Goal: Task Accomplishment & Management: Use online tool/utility

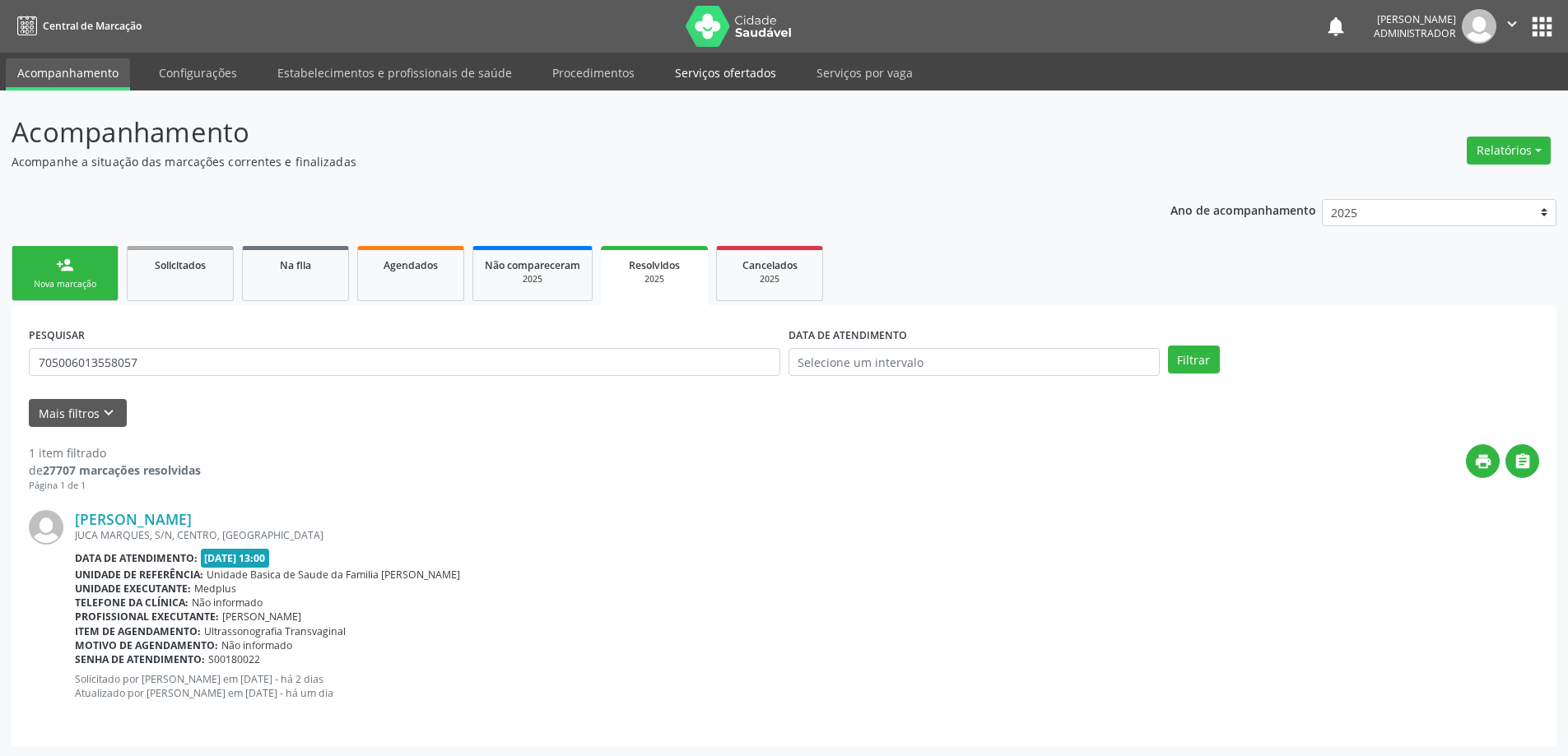
scroll to position [2, 0]
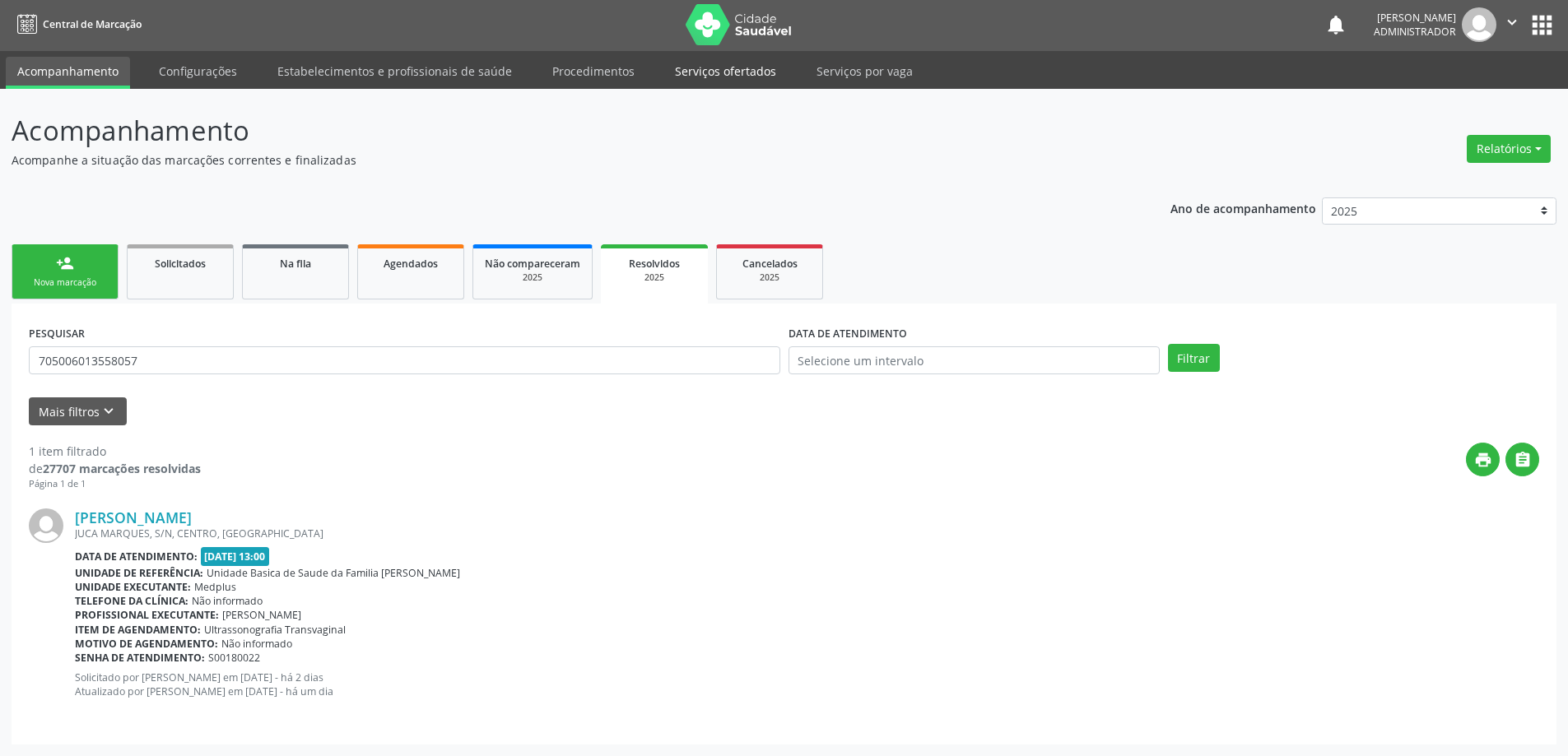
click at [720, 76] on link "Serviços ofertados" at bounding box center [725, 72] width 124 height 29
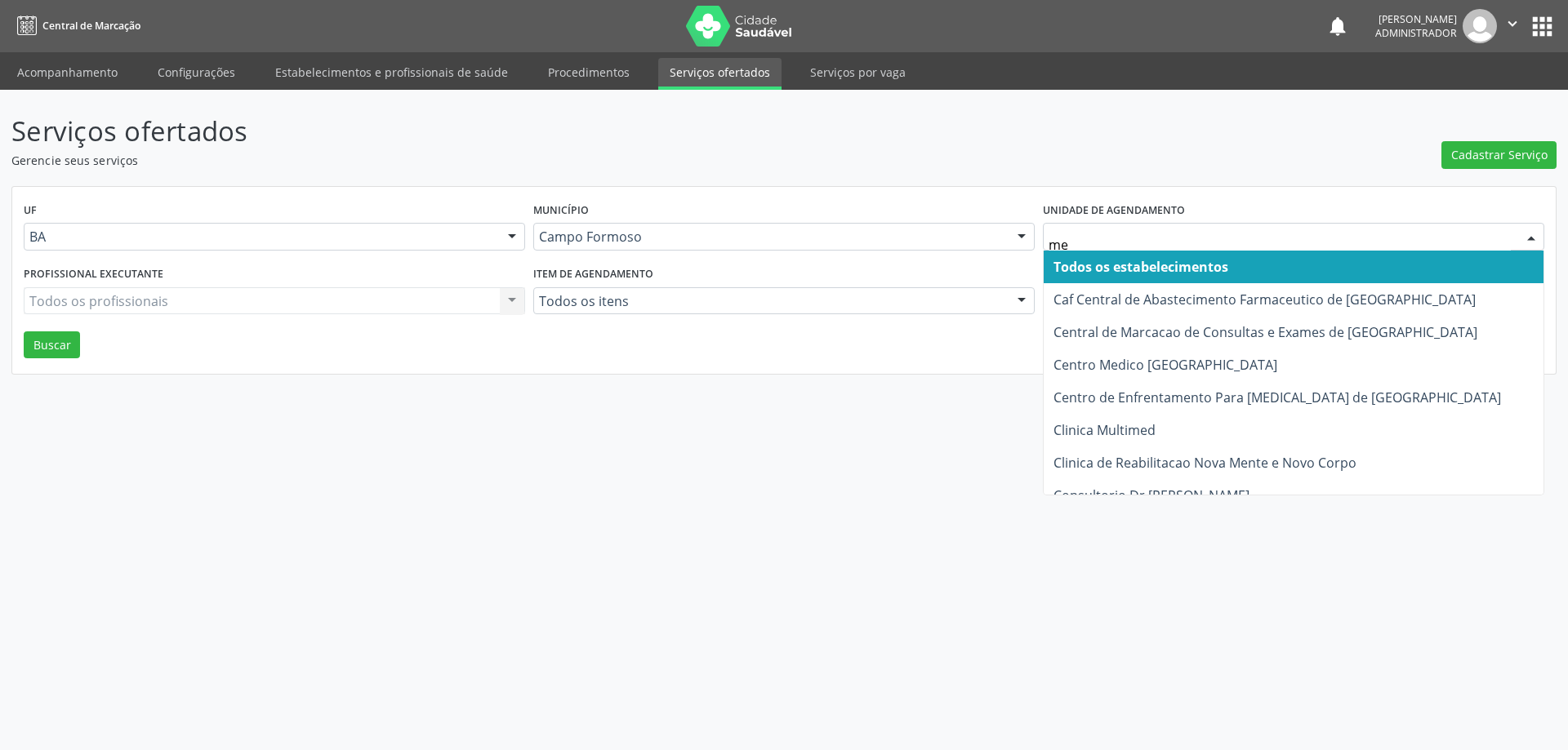
type input "med"
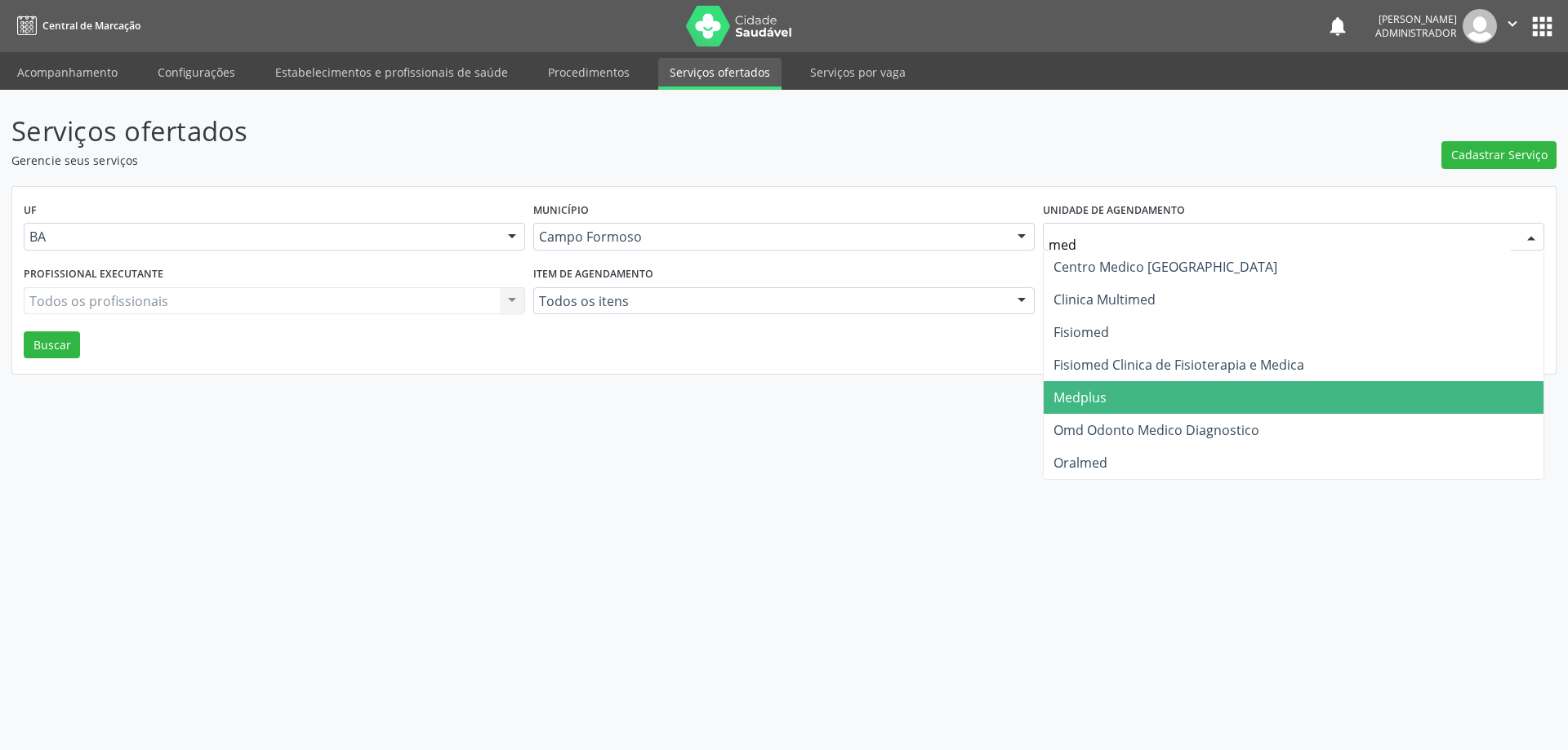
click at [1063, 395] on span "Medplus" at bounding box center [1080, 397] width 53 height 18
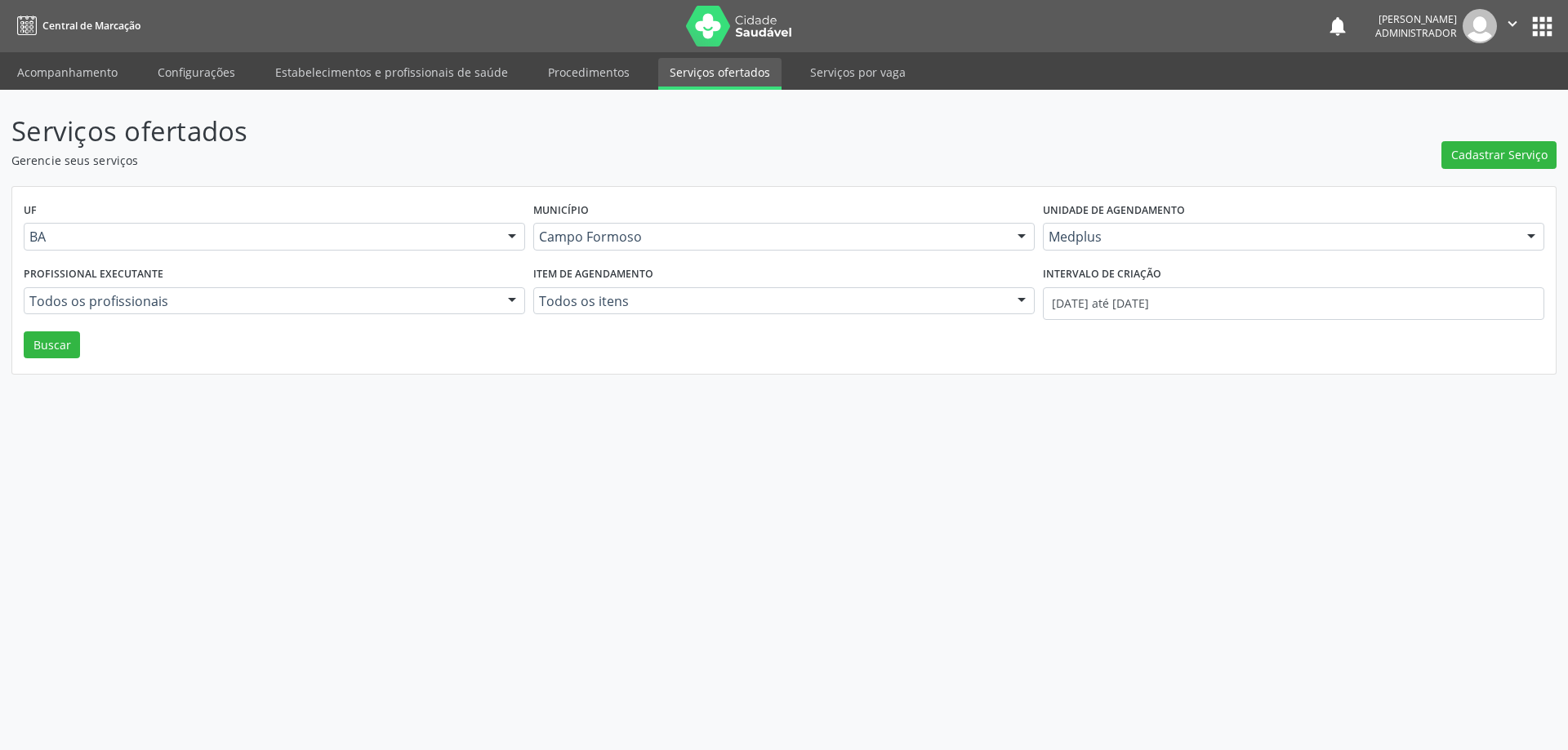
click at [511, 293] on div at bounding box center [512, 302] width 25 height 27
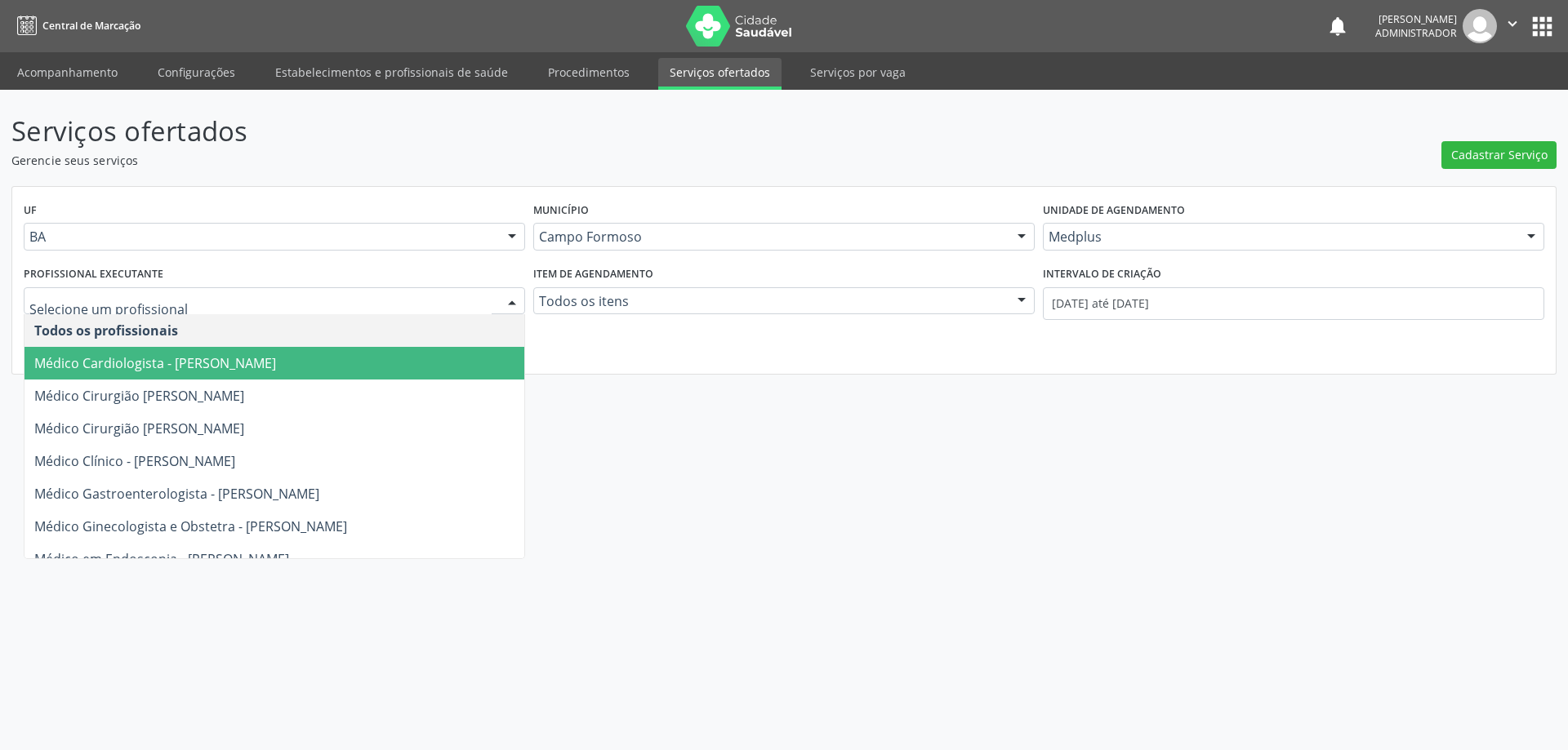
click at [441, 367] on span "Médico Cardiologista - [PERSON_NAME]" at bounding box center [274, 363] width 499 height 33
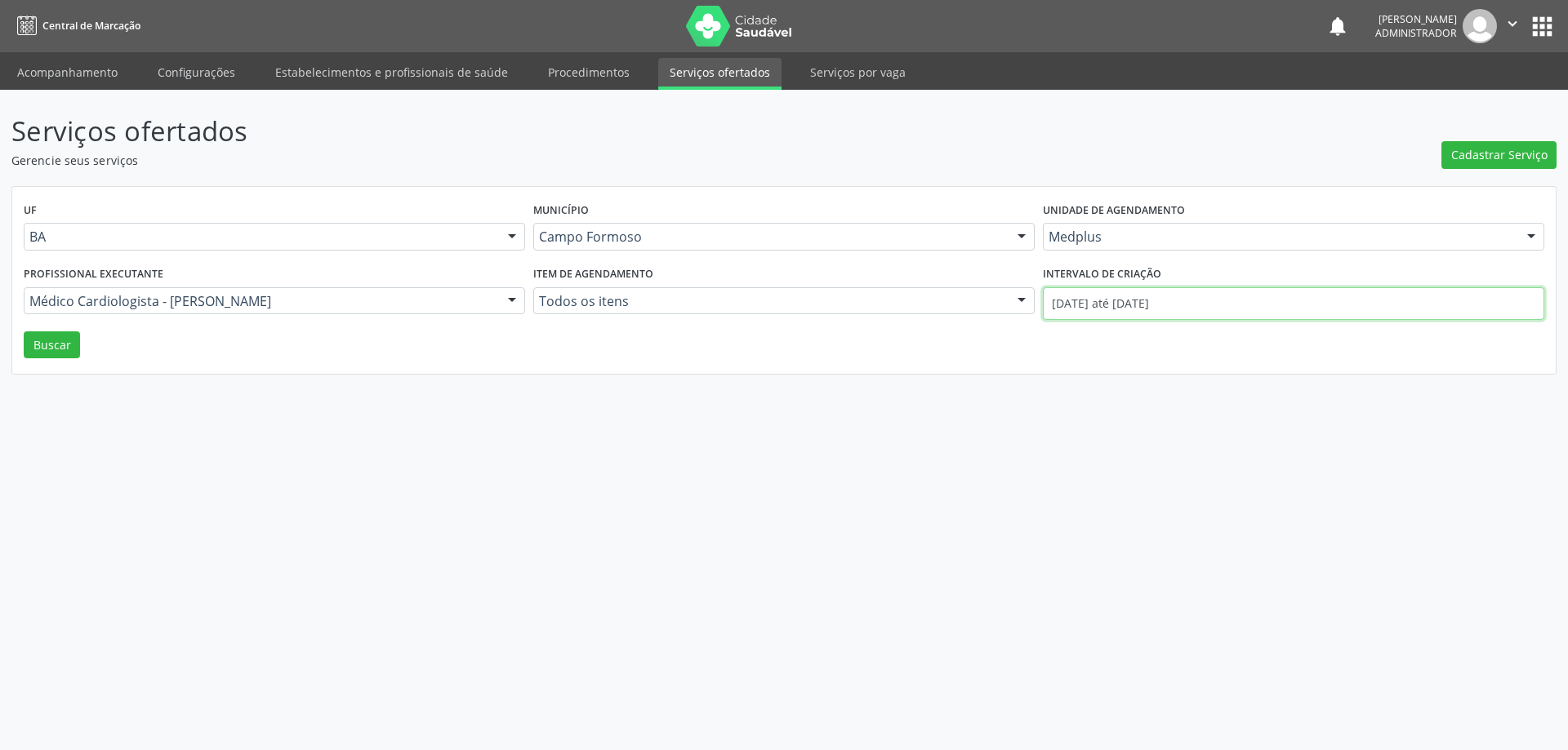
click at [1083, 304] on input "[DATE] até [DATE]" at bounding box center [1293, 304] width 501 height 33
click at [1045, 338] on icon at bounding box center [1048, 340] width 11 height 11
select select "8"
click at [1092, 387] on span "1" at bounding box center [1088, 390] width 32 height 32
type input "[DATE]"
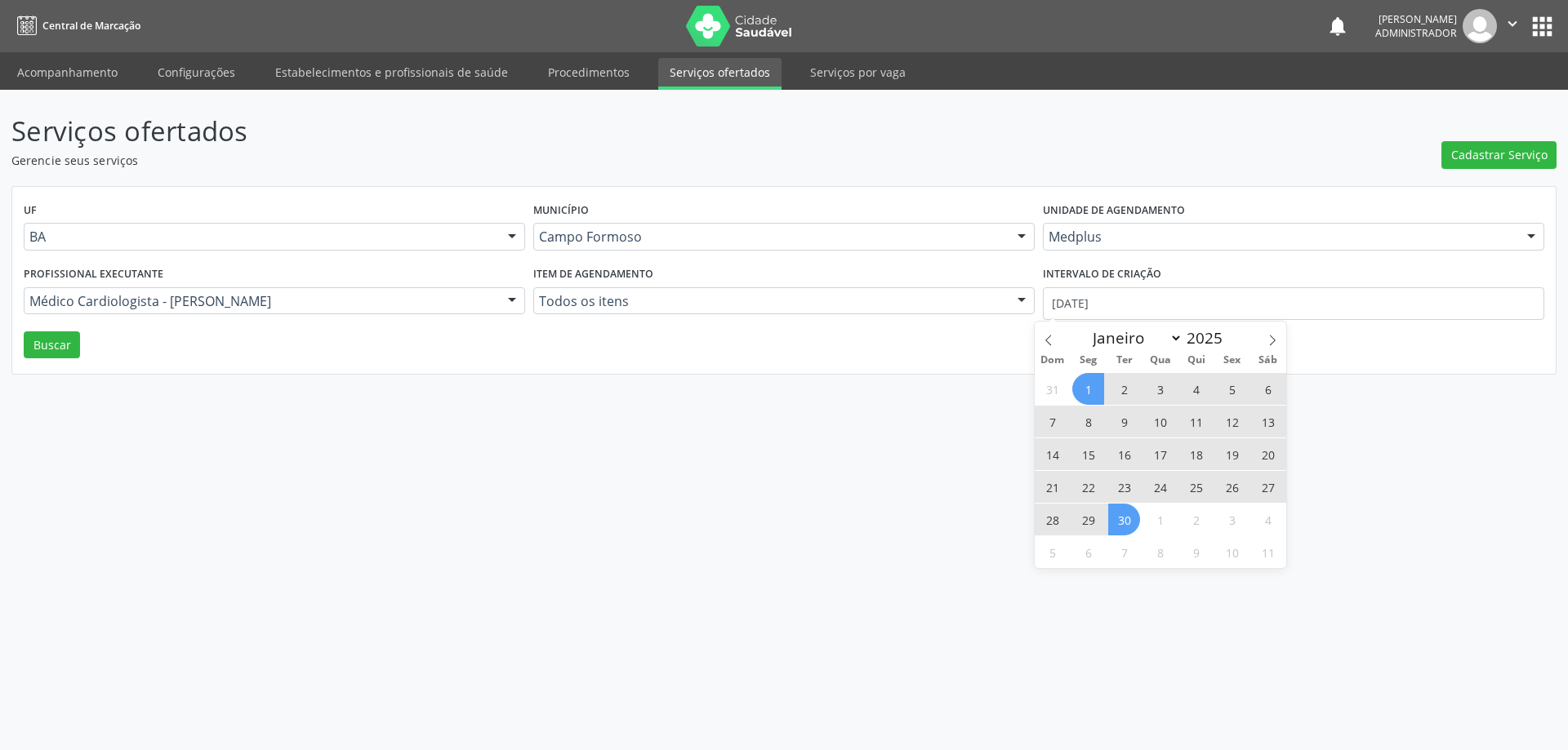
click at [1121, 519] on span "30" at bounding box center [1124, 520] width 32 height 32
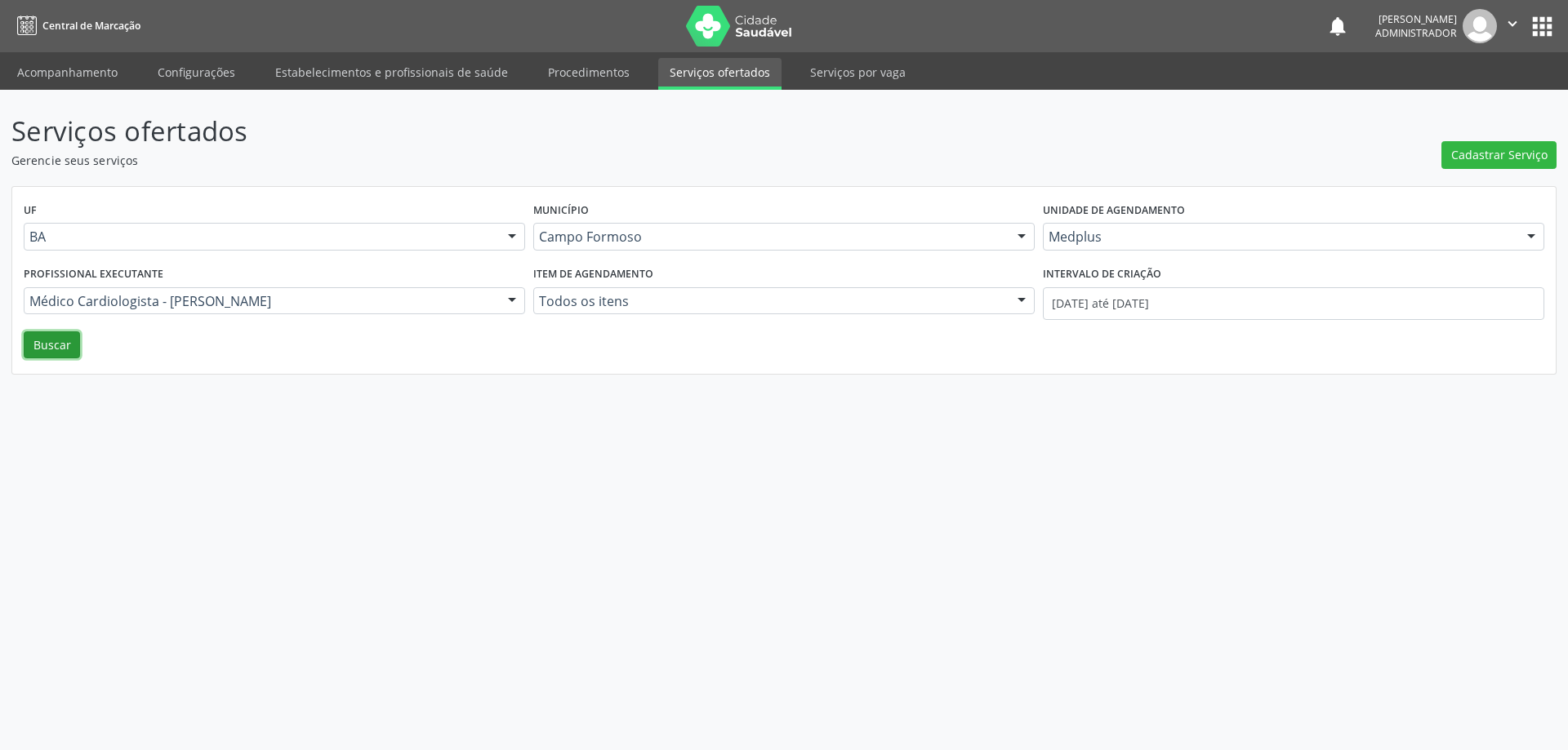
click at [61, 340] on button "Buscar" at bounding box center [52, 344] width 57 height 27
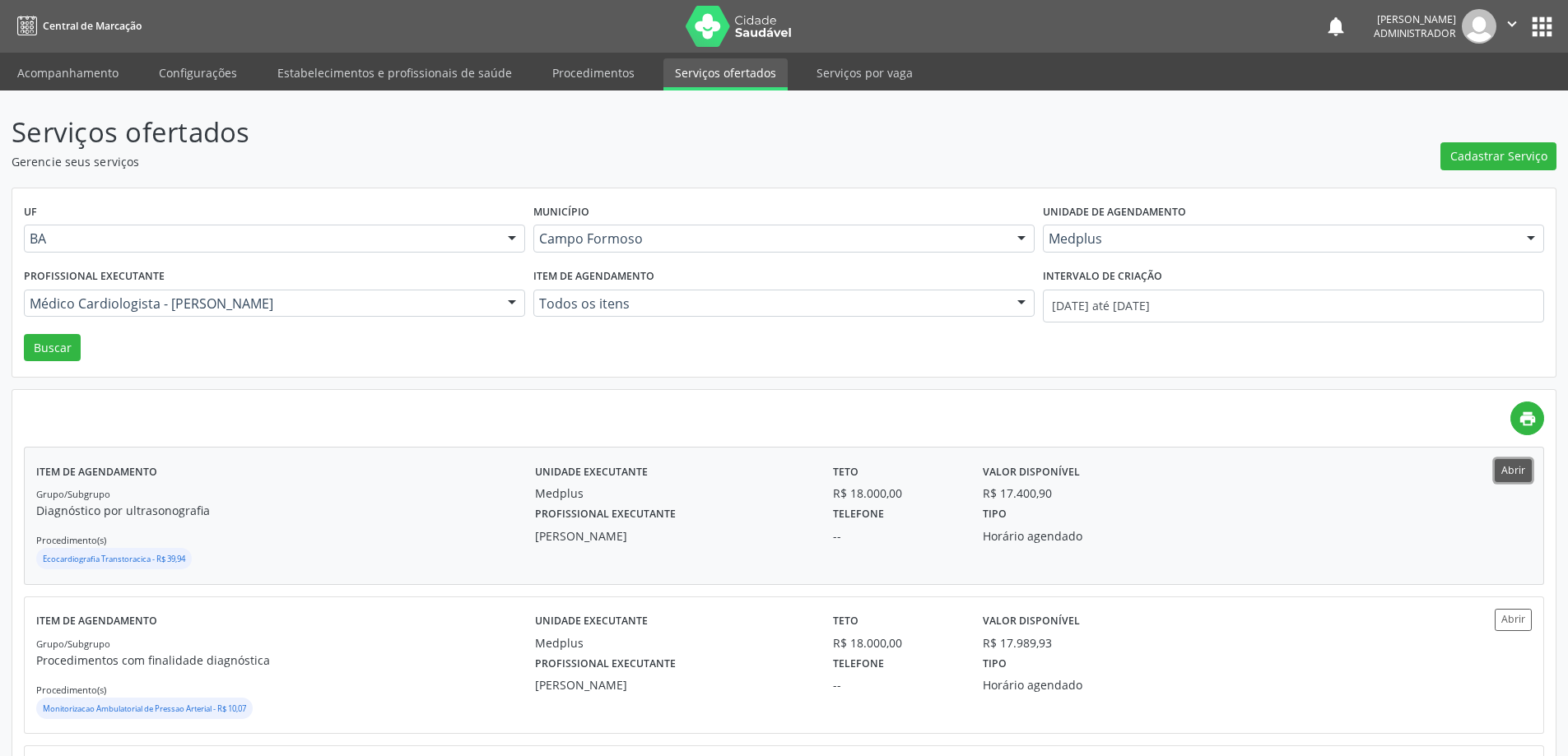
click at [1506, 466] on button "Abrir" at bounding box center [1513, 470] width 37 height 22
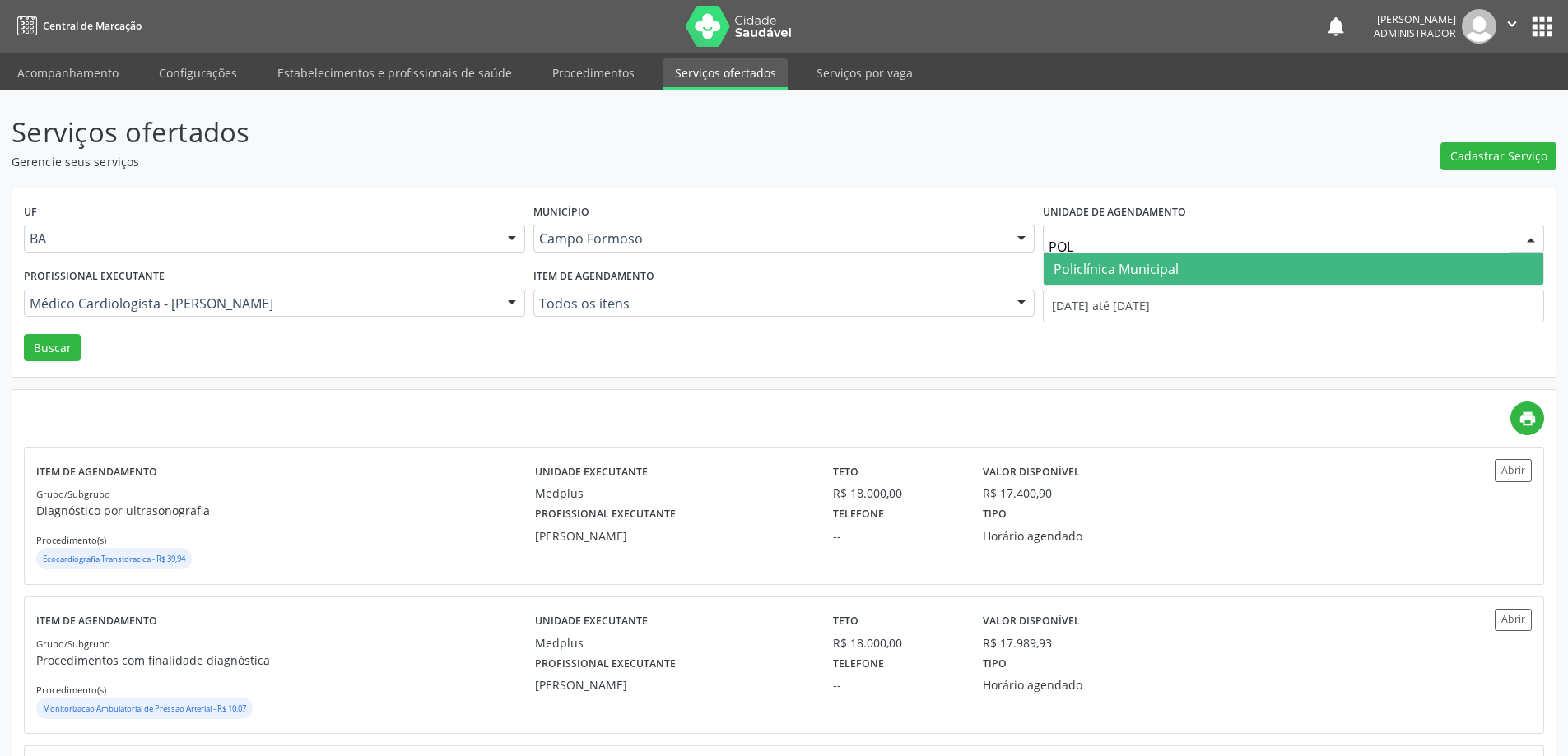
type input "POLI"
click at [1075, 263] on span "Policlínica Municipal" at bounding box center [1115, 269] width 125 height 18
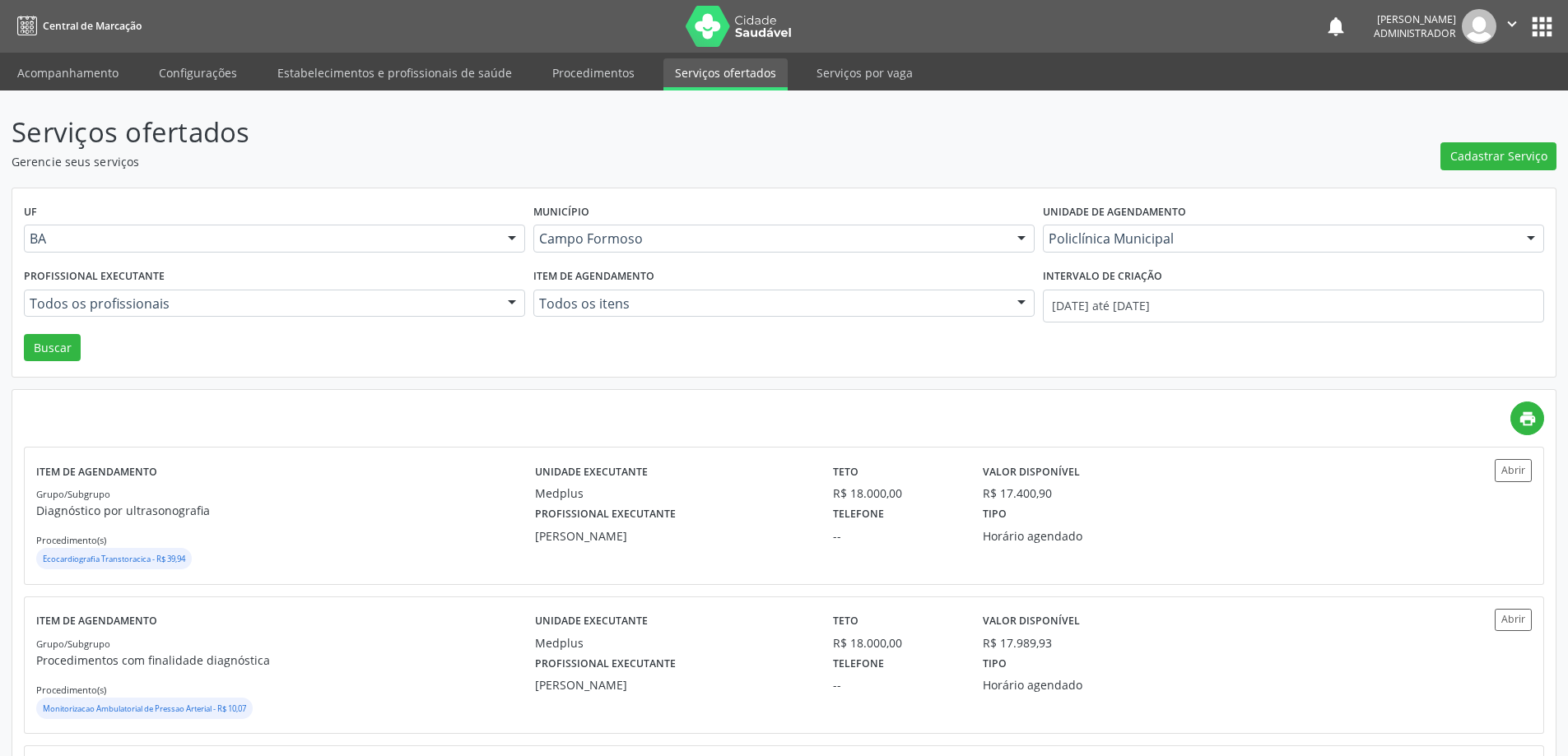
click at [508, 299] on div at bounding box center [512, 304] width 25 height 28
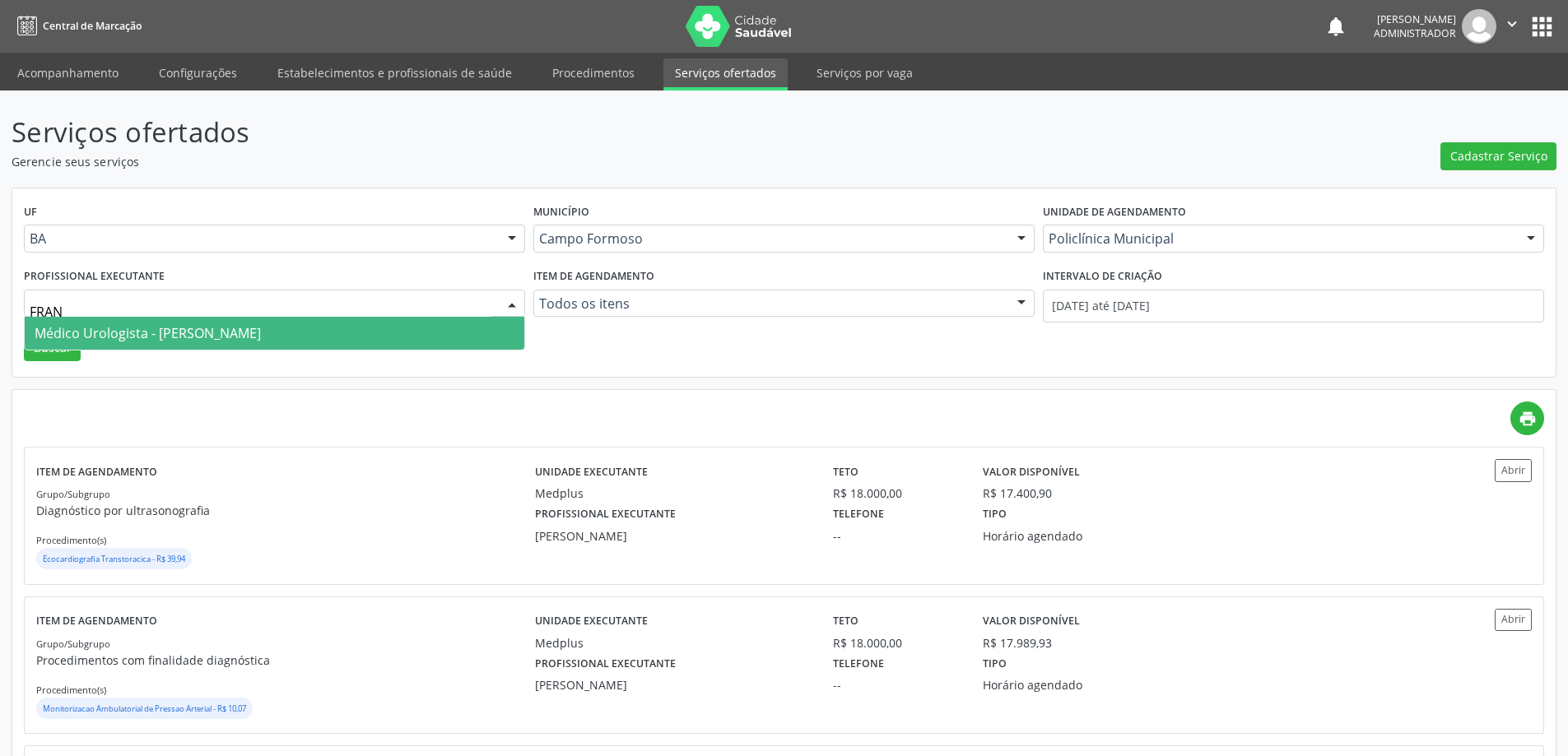
type input "FRANC"
click at [261, 334] on span "Médico Urologista - [PERSON_NAME]" at bounding box center [147, 333] width 226 height 18
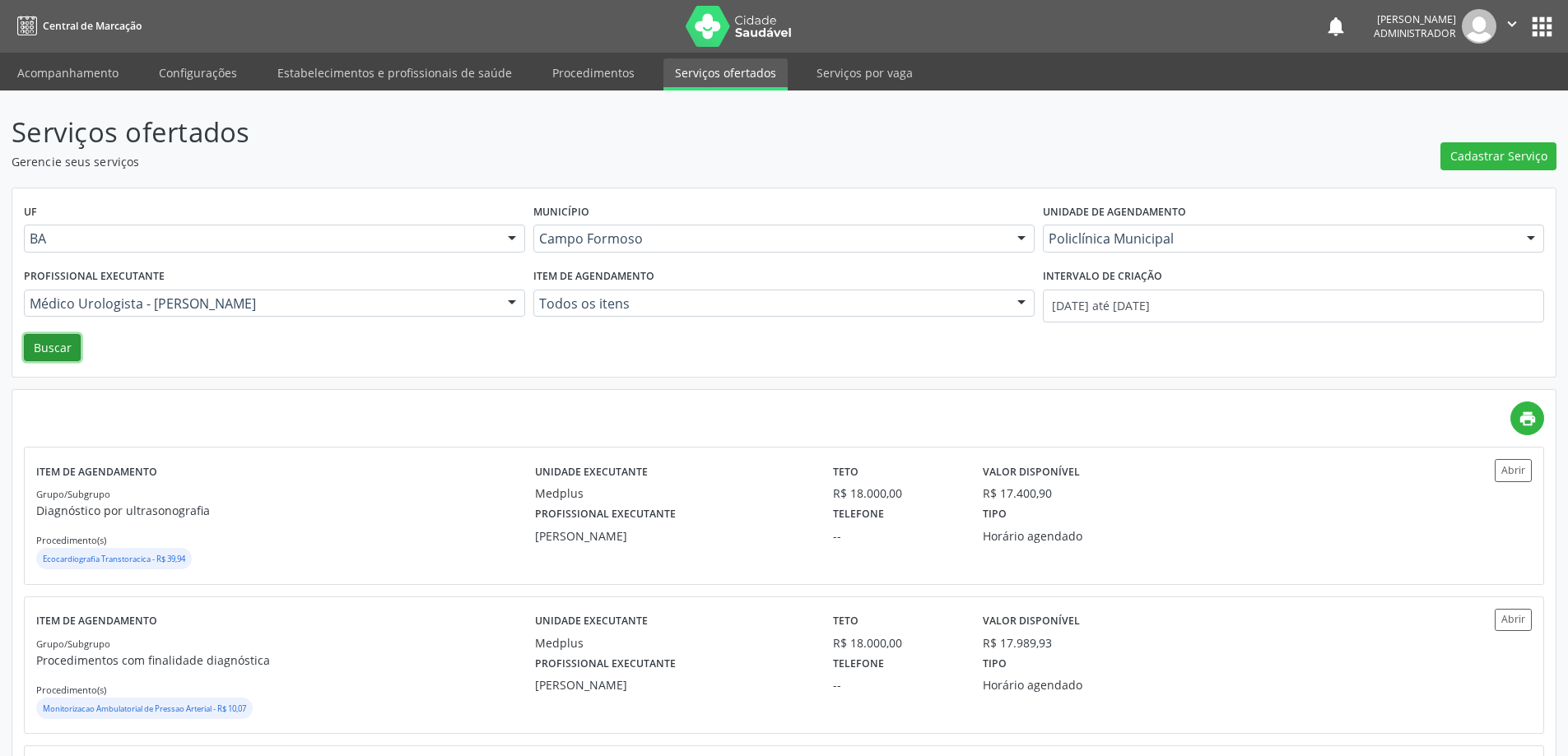
click at [57, 355] on button "Buscar" at bounding box center [52, 347] width 57 height 28
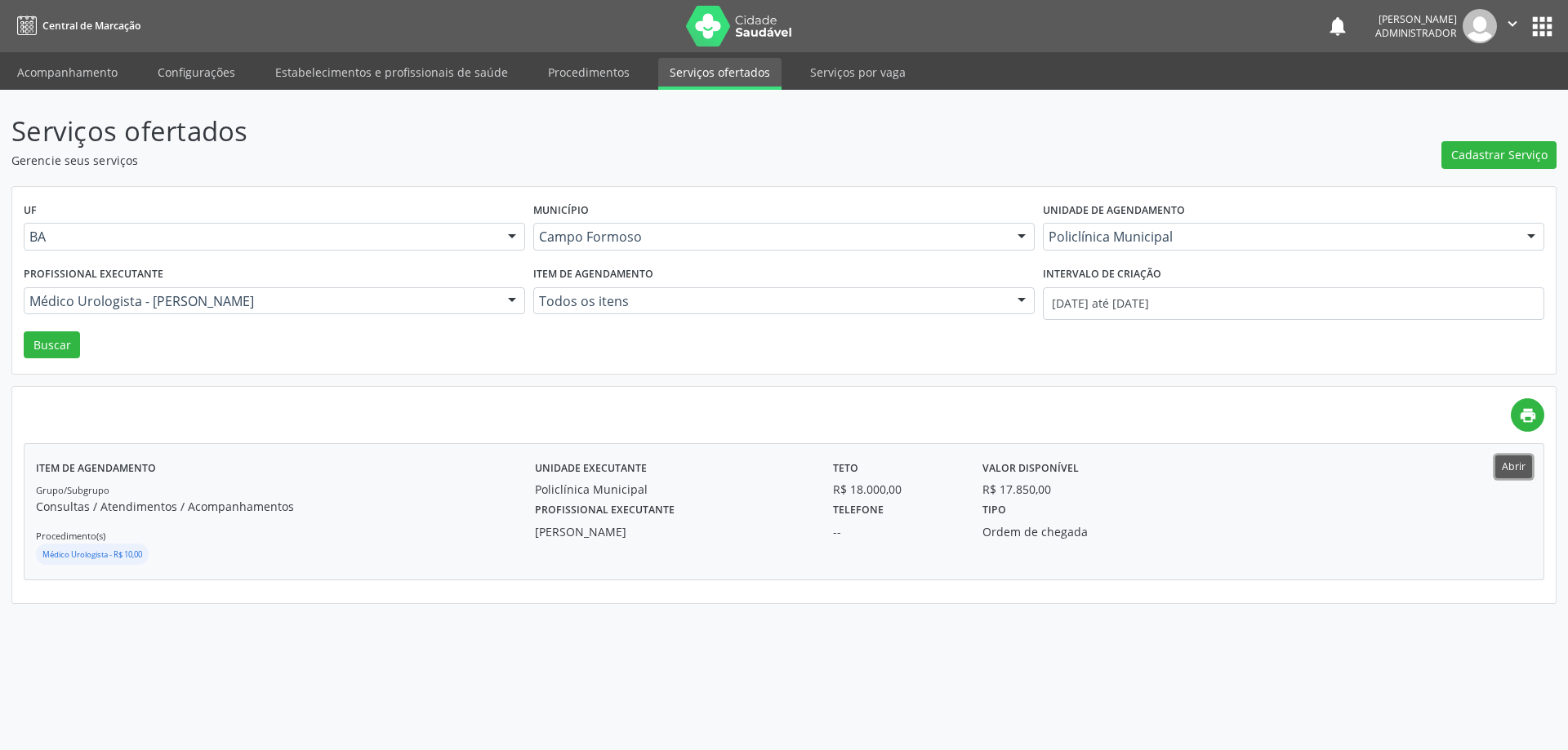
click at [1506, 467] on button "Abrir" at bounding box center [1513, 466] width 37 height 22
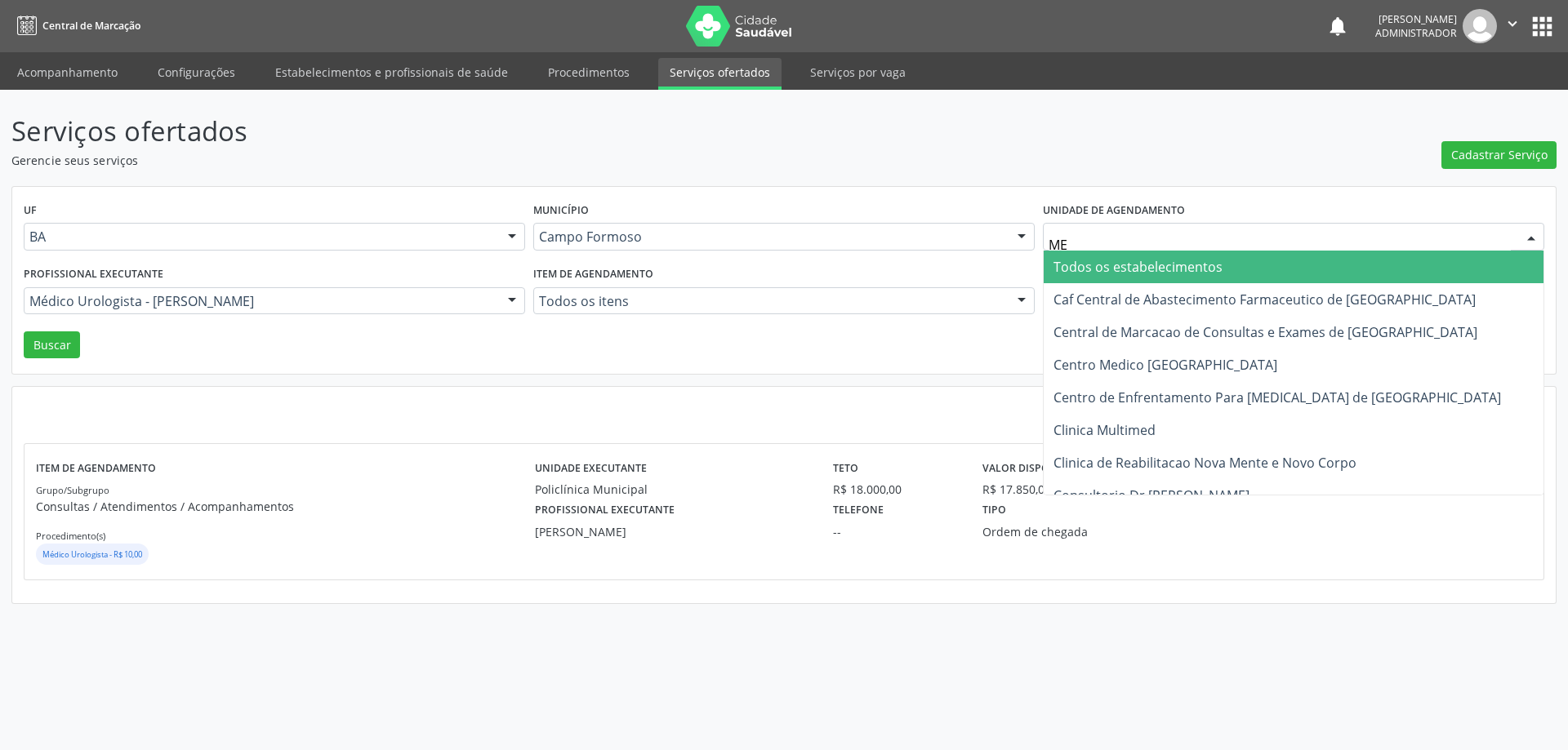
type input "MED"
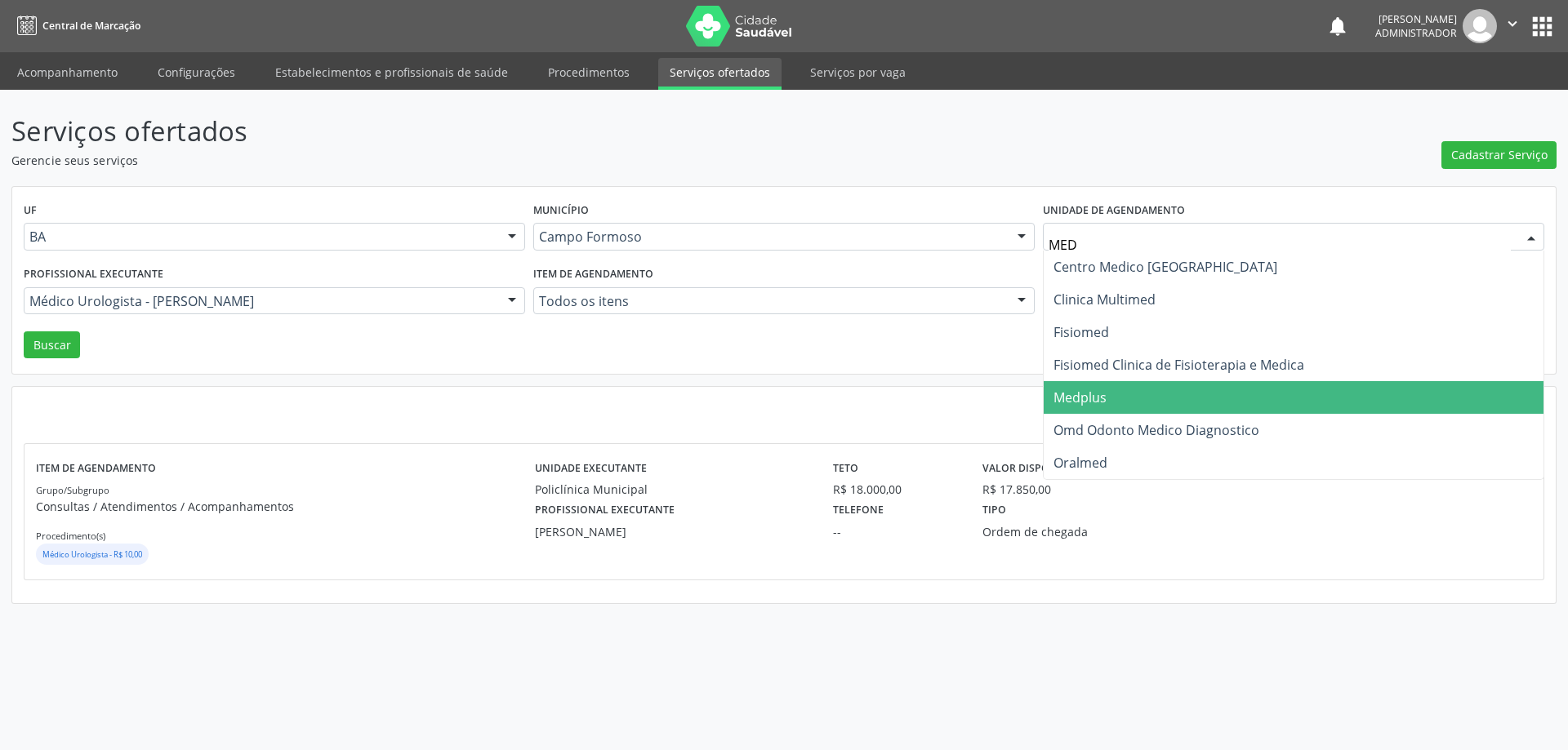
click at [1082, 386] on span "Medplus" at bounding box center [1293, 397] width 499 height 33
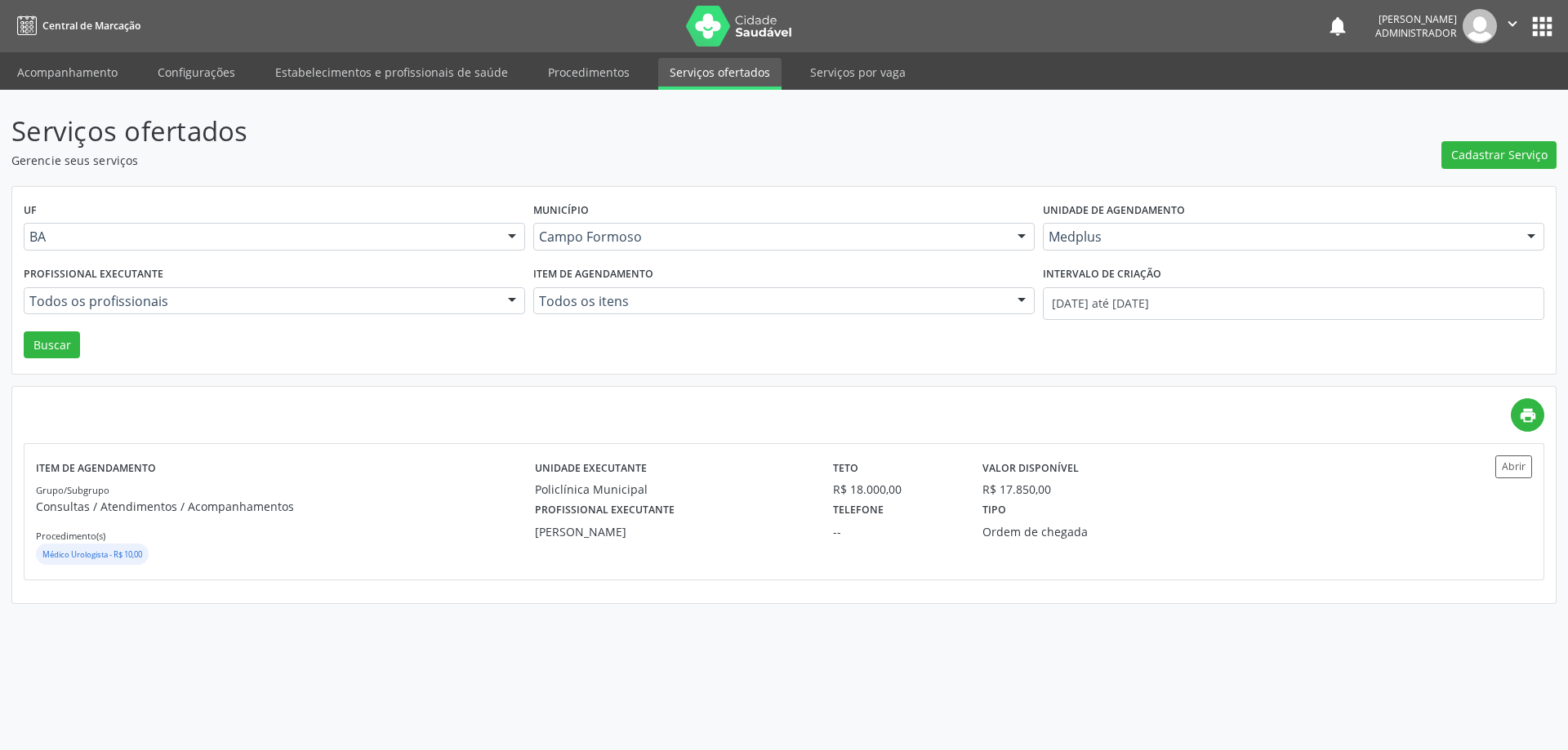
click at [510, 300] on div at bounding box center [512, 302] width 25 height 27
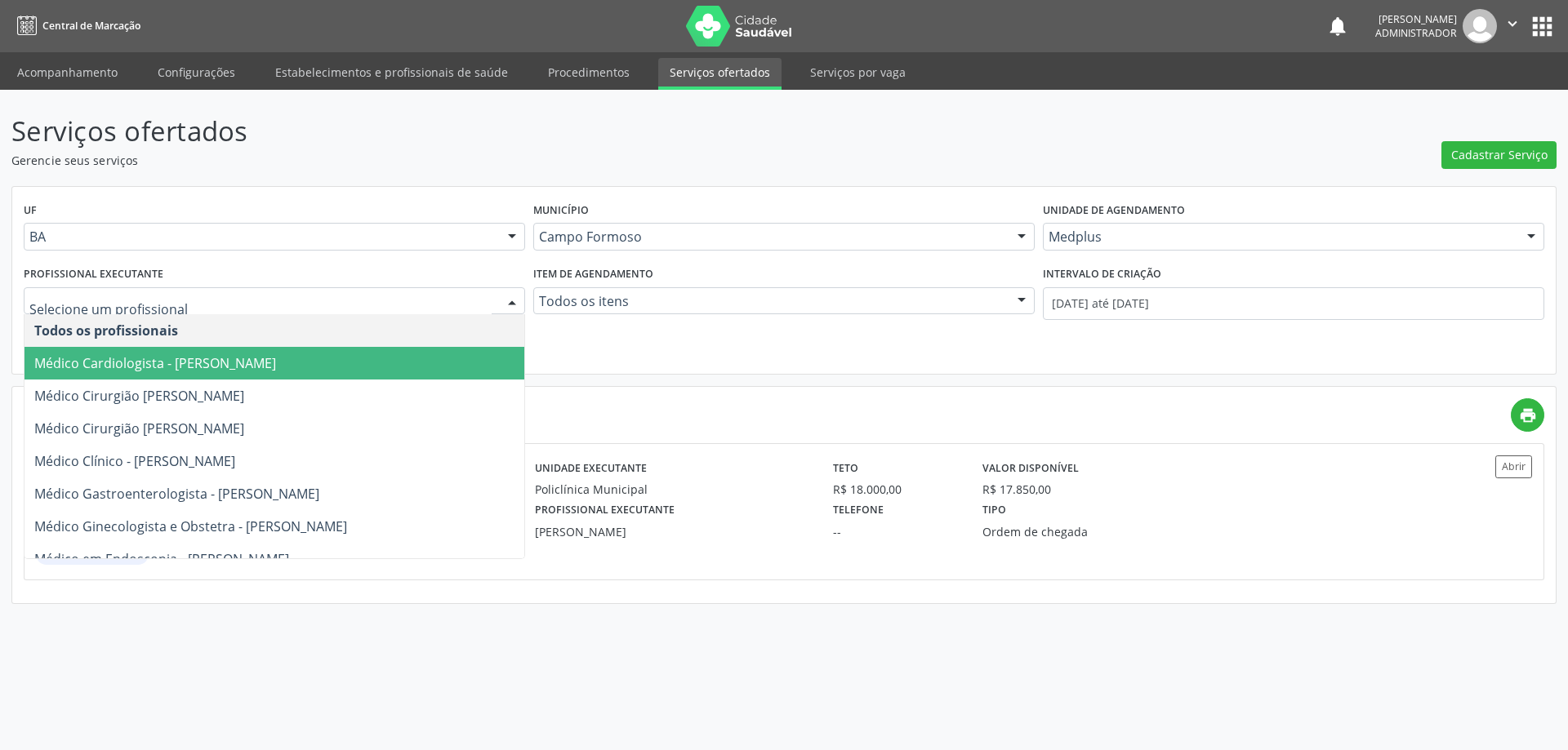
click at [443, 358] on span "Médico Cardiologista - [PERSON_NAME]" at bounding box center [274, 363] width 499 height 33
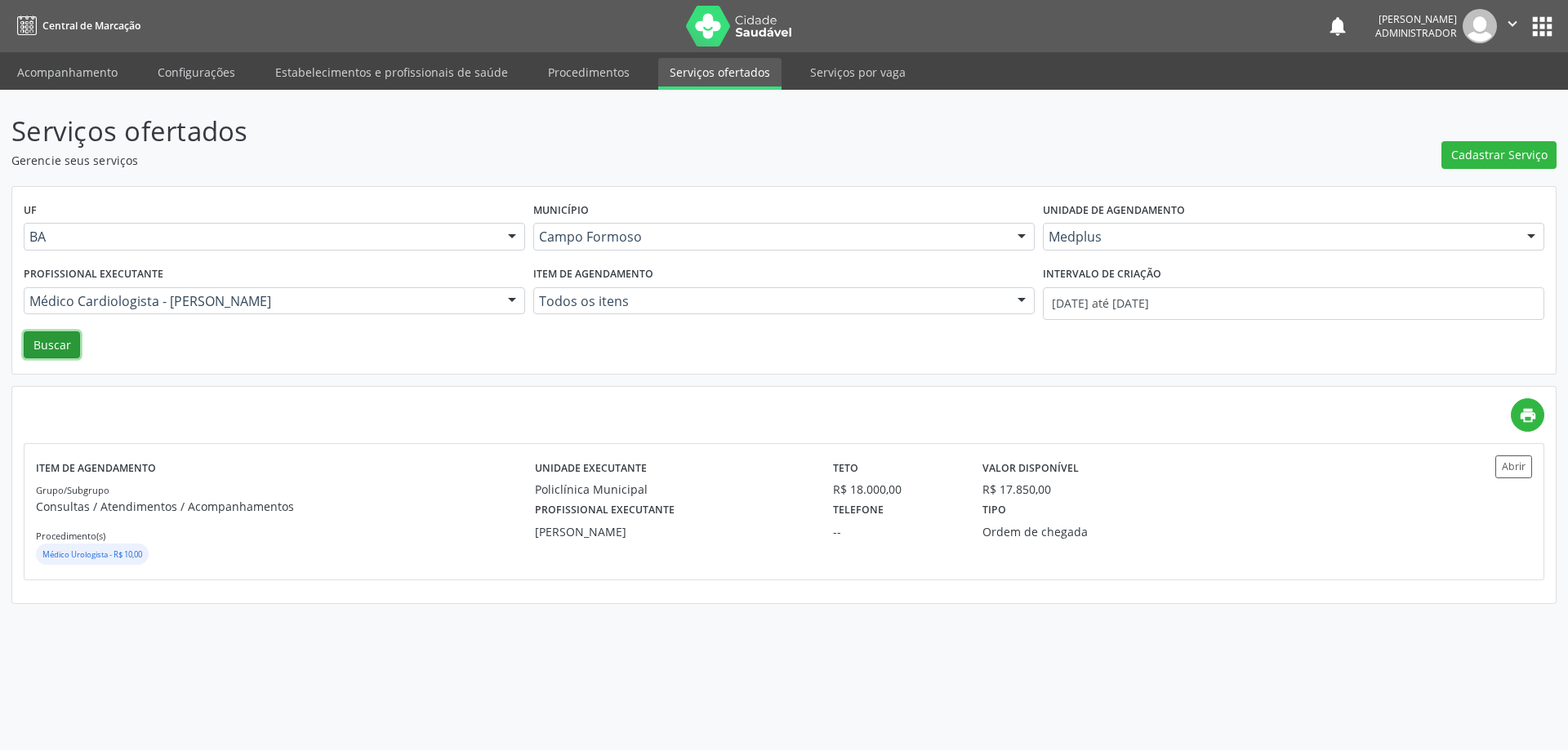
click at [44, 343] on button "Buscar" at bounding box center [52, 344] width 57 height 27
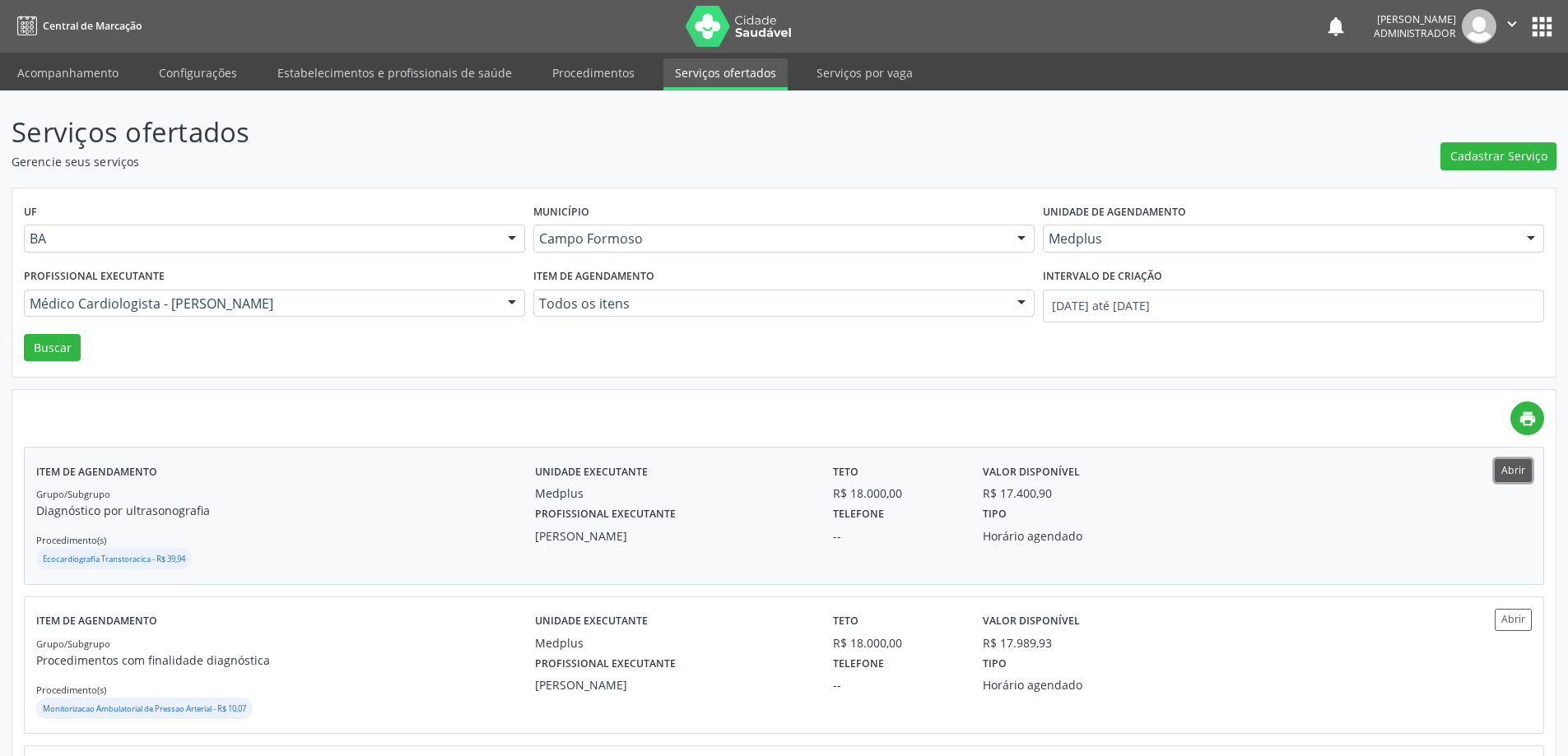
click at [1510, 473] on button "Abrir" at bounding box center [1513, 470] width 37 height 22
click at [72, 72] on link "Acompanhamento" at bounding box center [68, 72] width 124 height 29
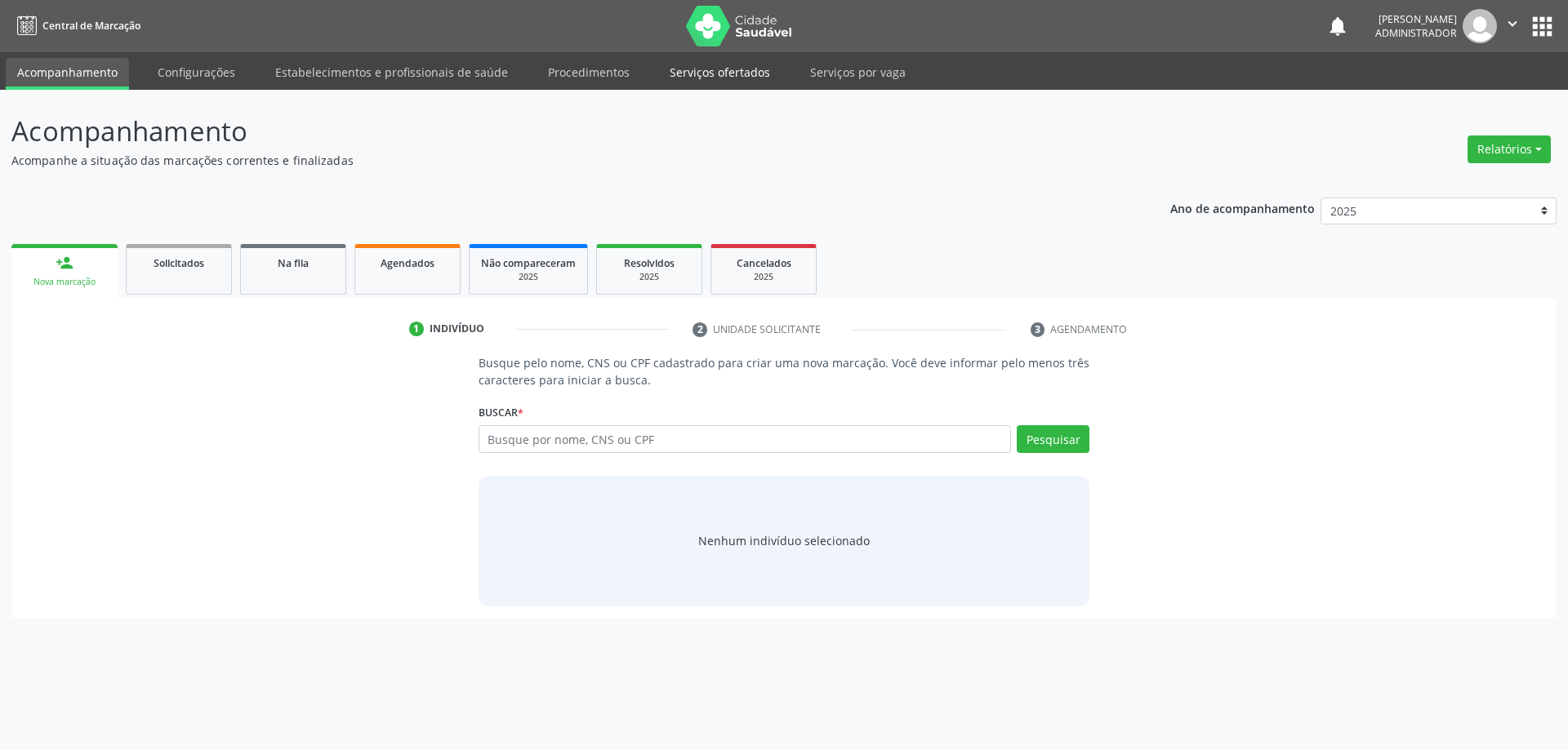
click at [691, 74] on link "Serviços ofertados" at bounding box center [720, 72] width 123 height 28
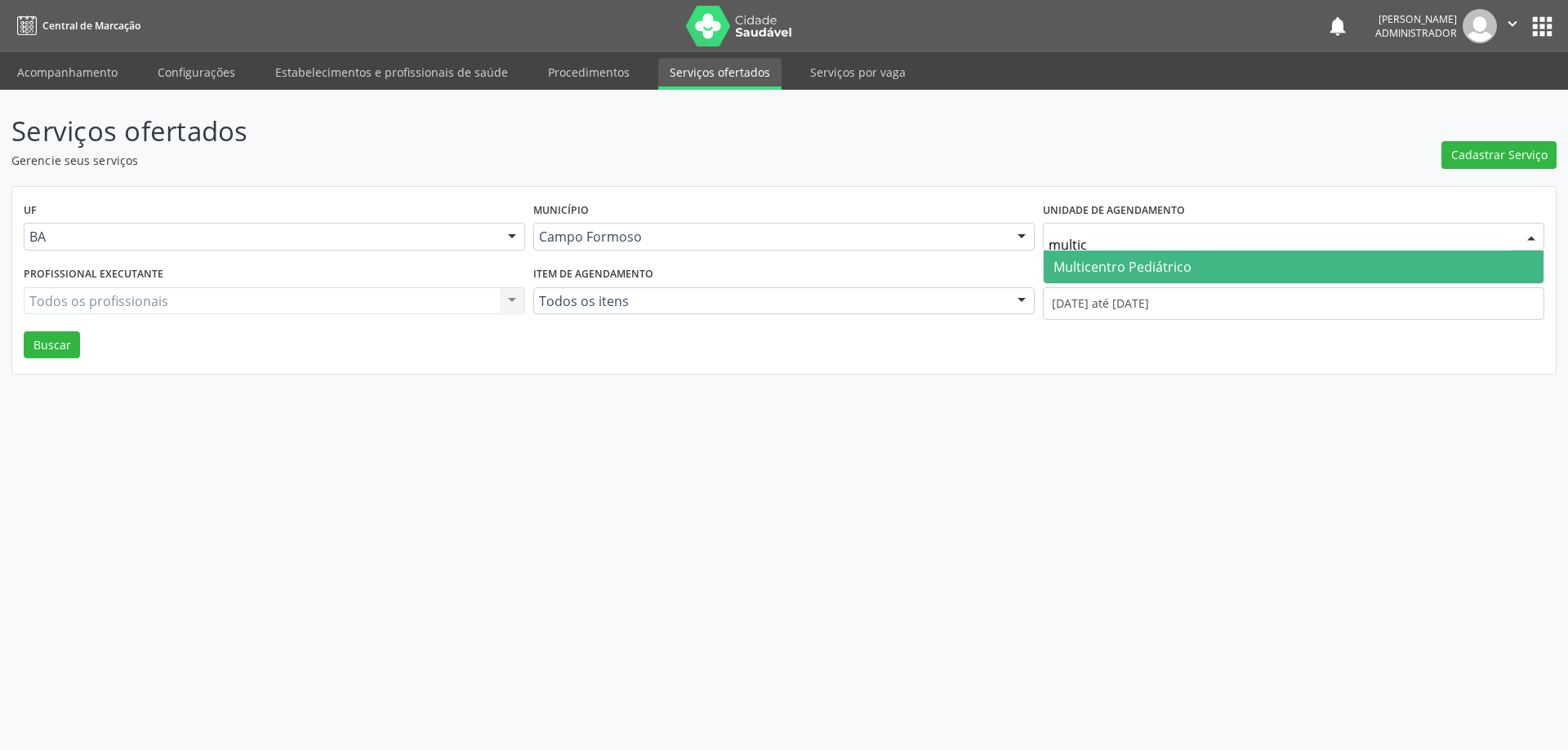
type input "multice"
click at [1175, 263] on span "Multicentro Pediátrico" at bounding box center [1123, 267] width 138 height 18
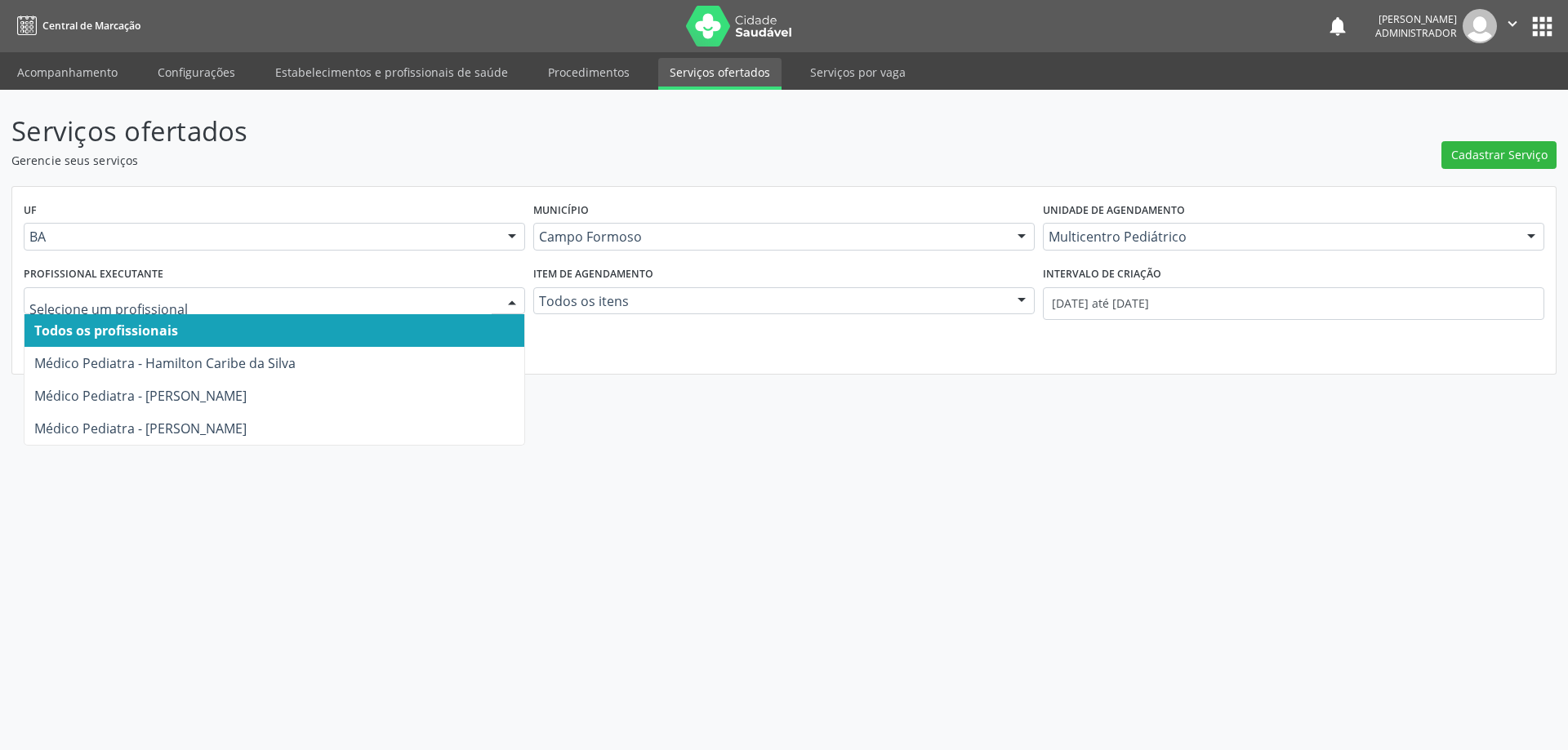
click at [512, 299] on div at bounding box center [512, 302] width 25 height 27
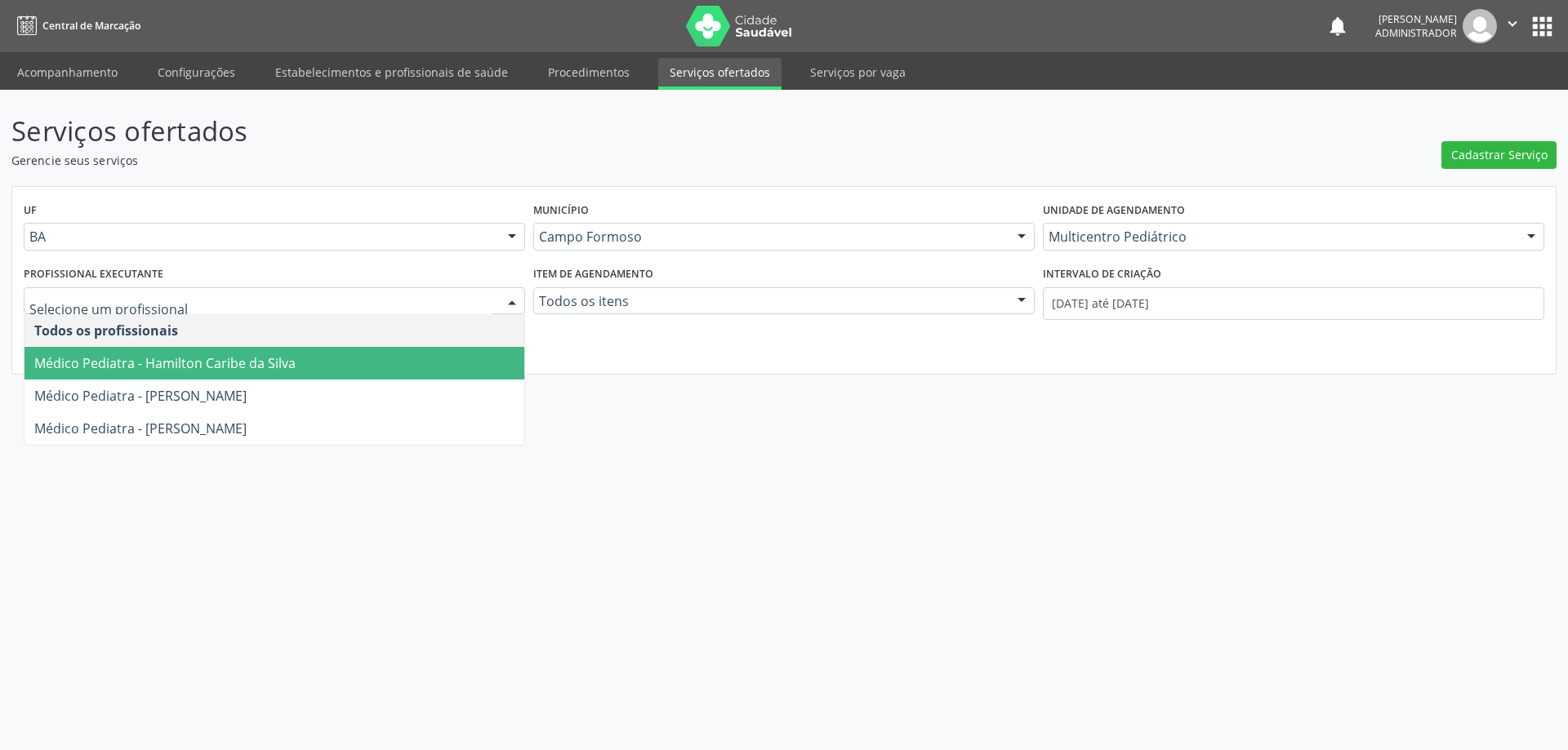
click at [434, 357] on span "Médico Pediatra - Hamilton Caribe da Silva" at bounding box center [274, 363] width 499 height 33
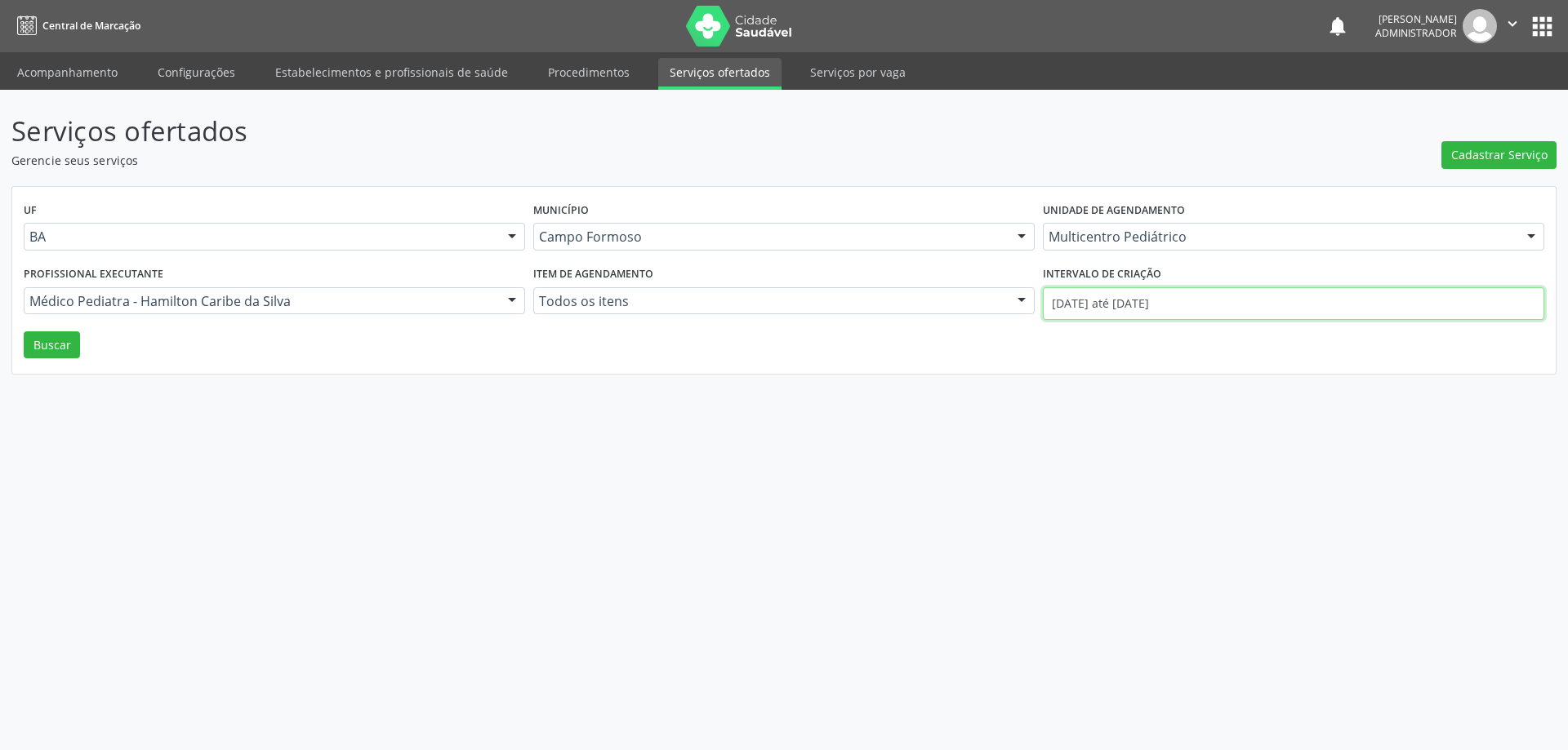
click at [1125, 301] on input "[DATE] até [DATE]" at bounding box center [1293, 304] width 501 height 33
click at [1051, 335] on icon at bounding box center [1048, 340] width 11 height 11
select select "8"
click at [1092, 390] on span "1" at bounding box center [1088, 390] width 32 height 32
type input "[DATE]"
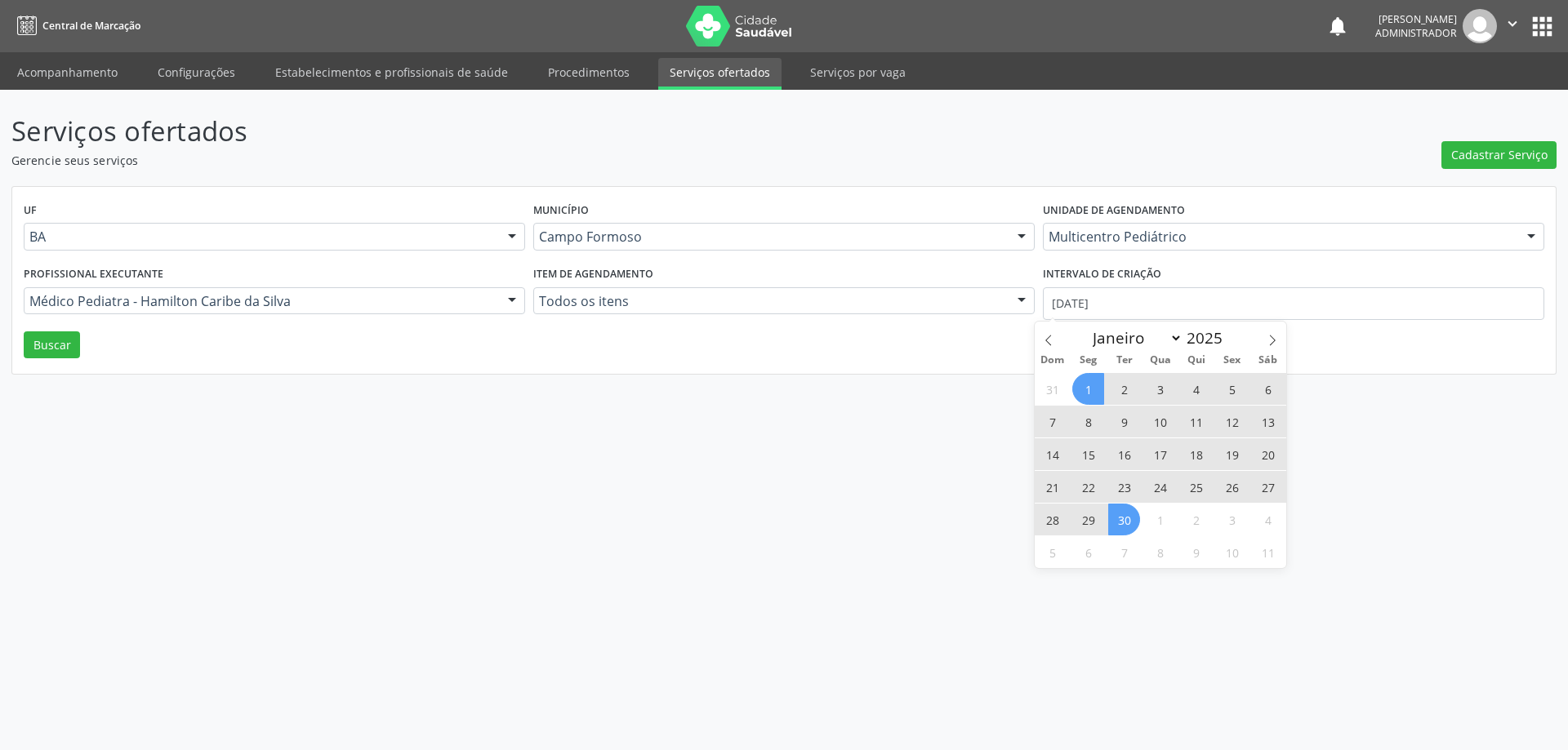
click at [1120, 525] on span "30" at bounding box center [1124, 520] width 32 height 32
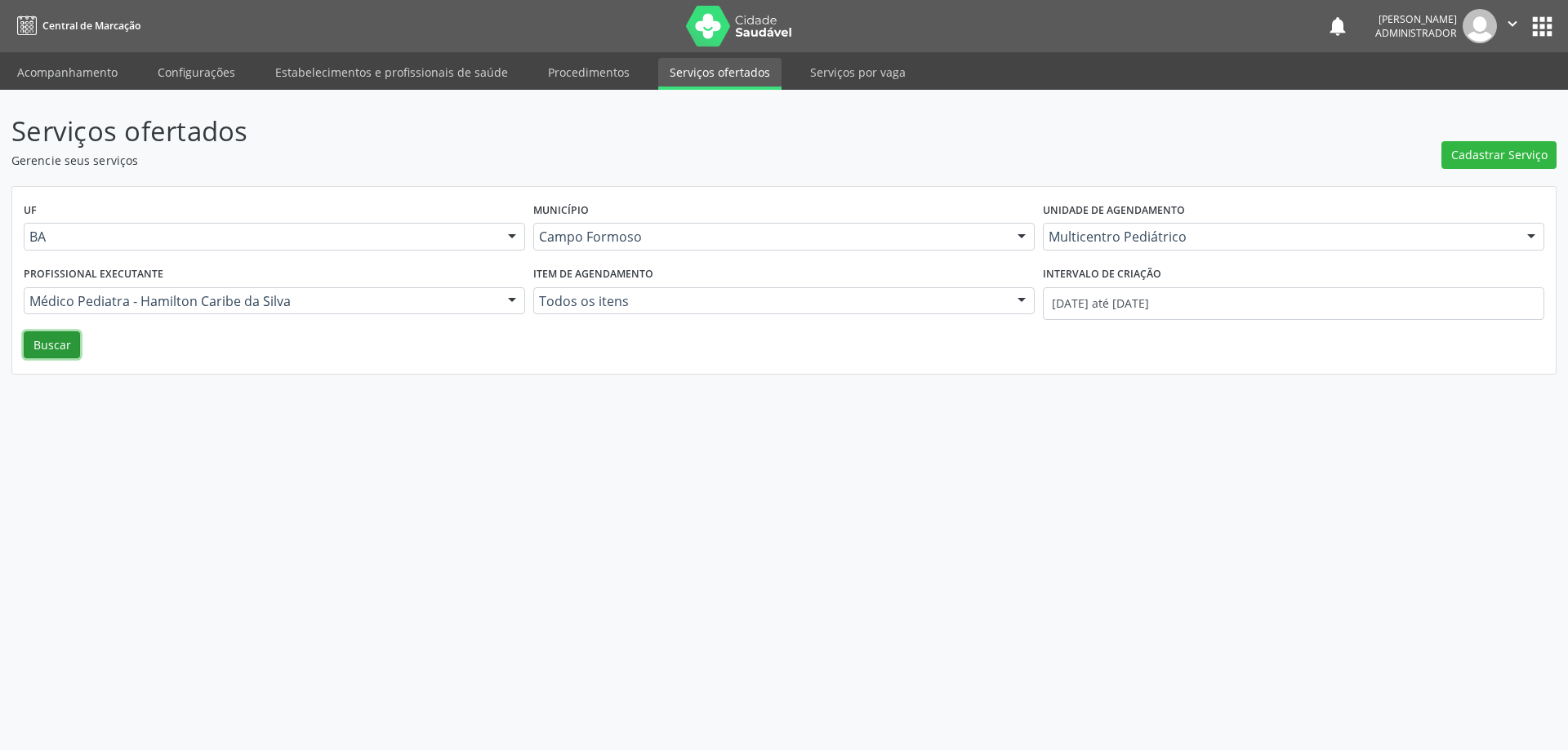
click at [42, 355] on button "Buscar" at bounding box center [52, 344] width 57 height 27
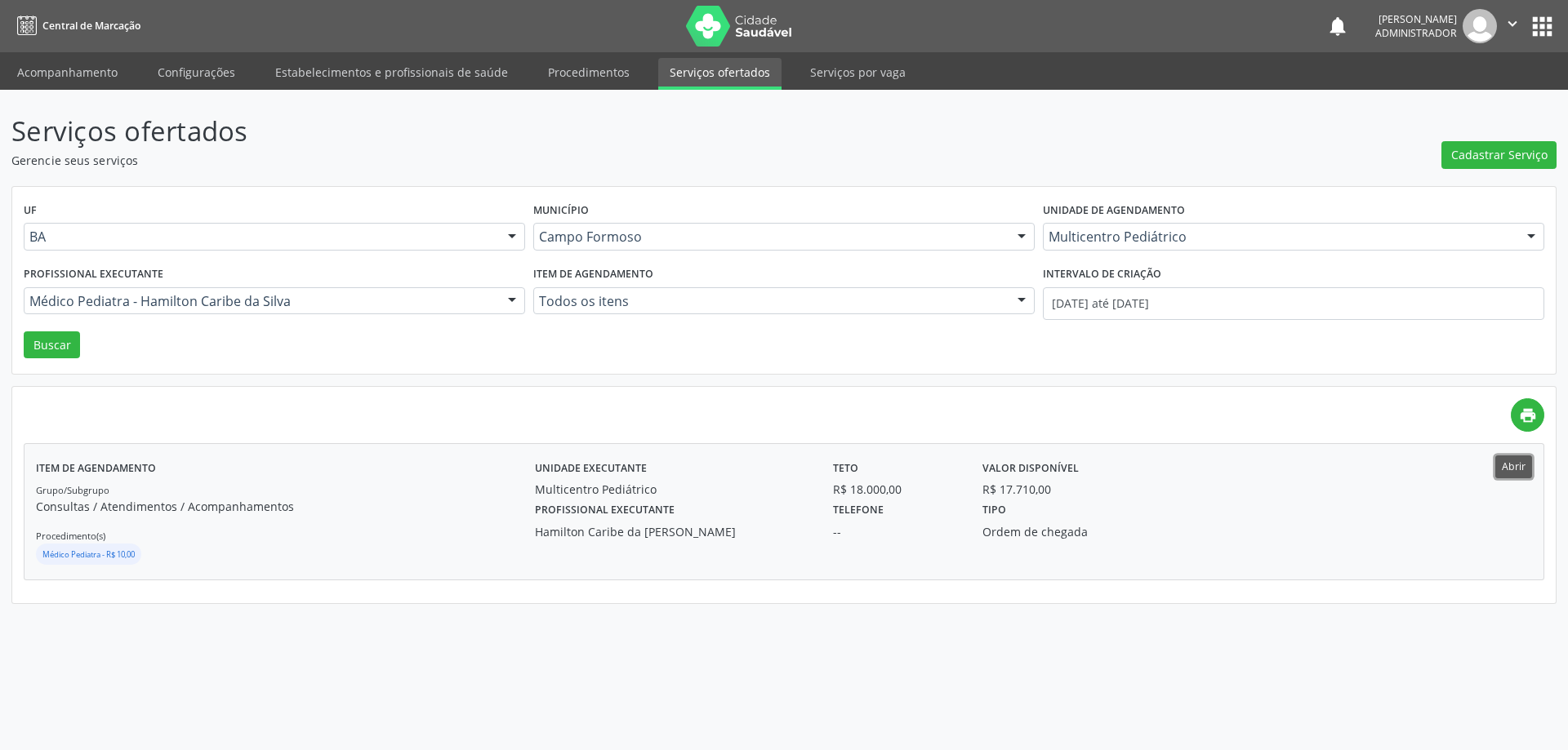
click at [1520, 470] on button "Abrir" at bounding box center [1513, 466] width 37 height 22
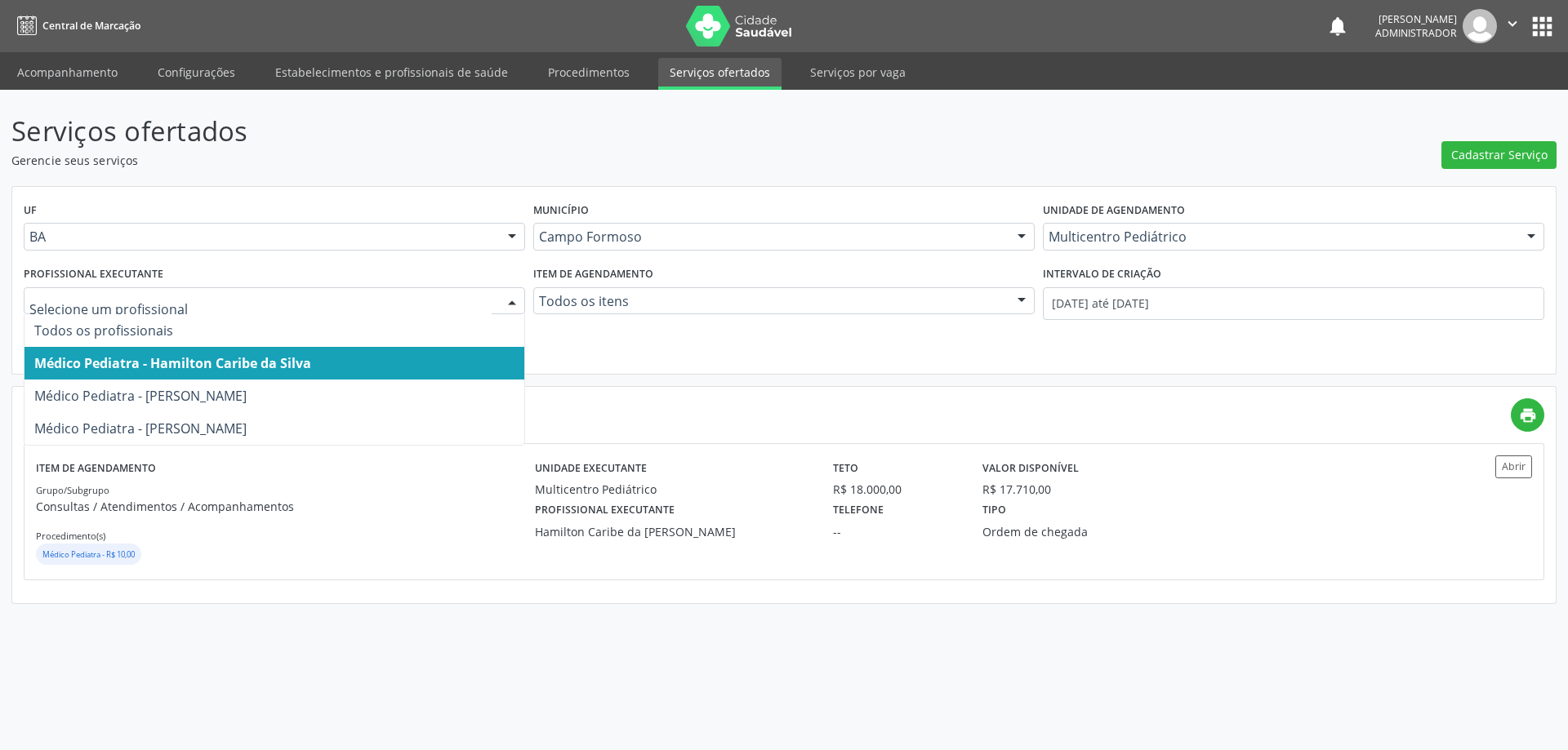
click at [511, 297] on div at bounding box center [512, 302] width 25 height 27
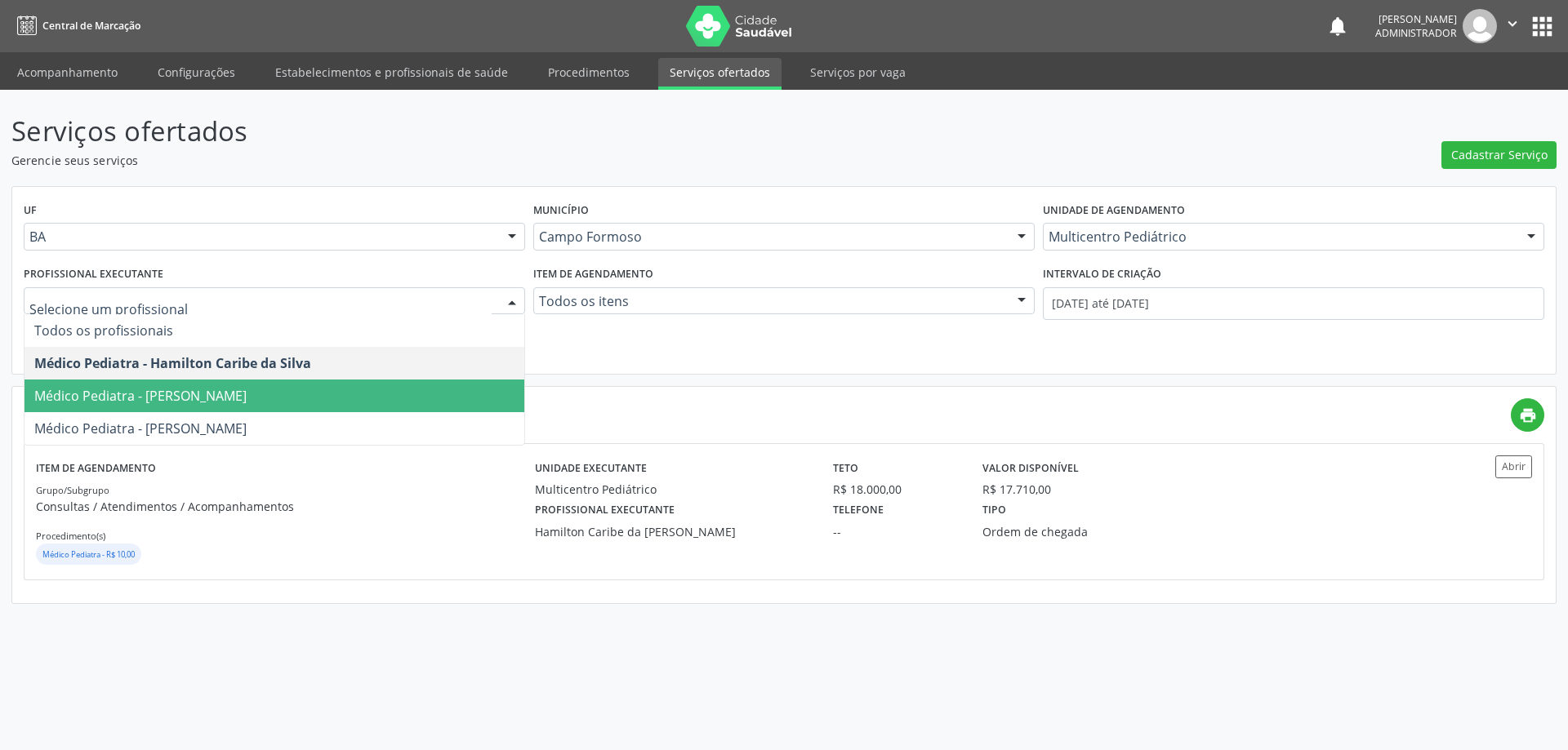
click at [473, 388] on span "Médico Pediatra - [PERSON_NAME]" at bounding box center [274, 395] width 499 height 33
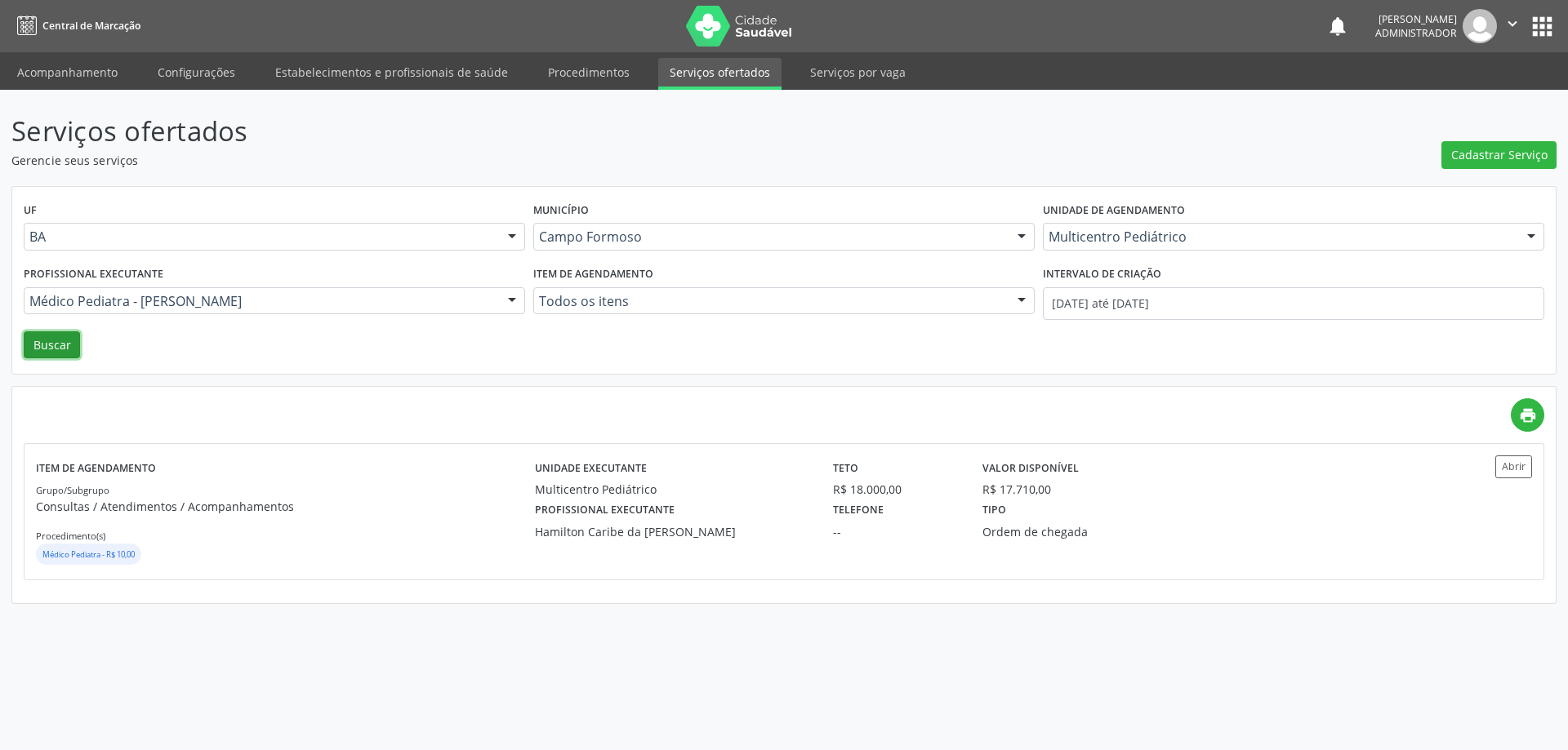
drag, startPoint x: 70, startPoint y: 351, endPoint x: 850, endPoint y: 457, distance: 787.2
click at [75, 351] on button "Buscar" at bounding box center [52, 344] width 57 height 27
click at [1513, 466] on button "Abrir" at bounding box center [1513, 466] width 37 height 22
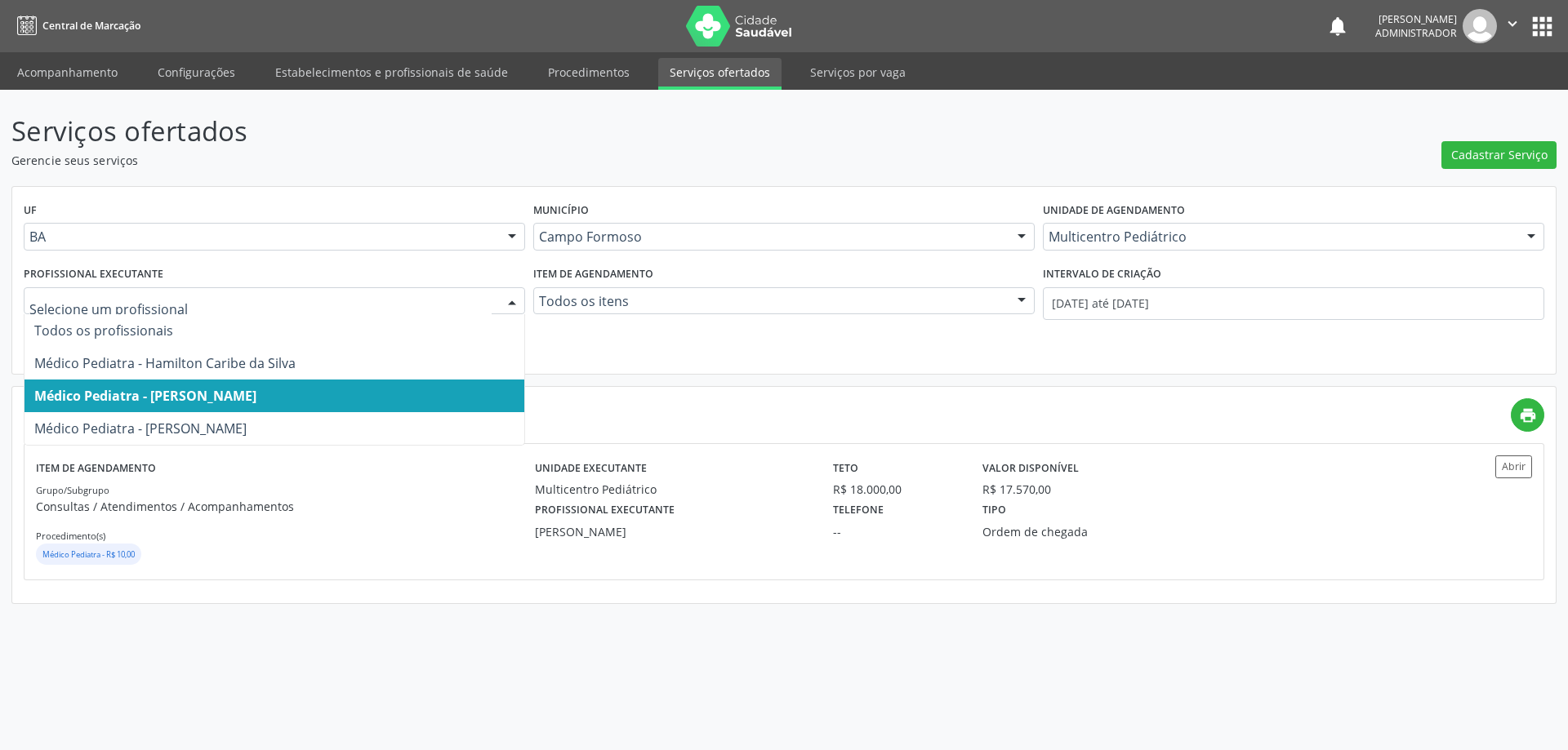
click at [514, 298] on div at bounding box center [512, 302] width 25 height 27
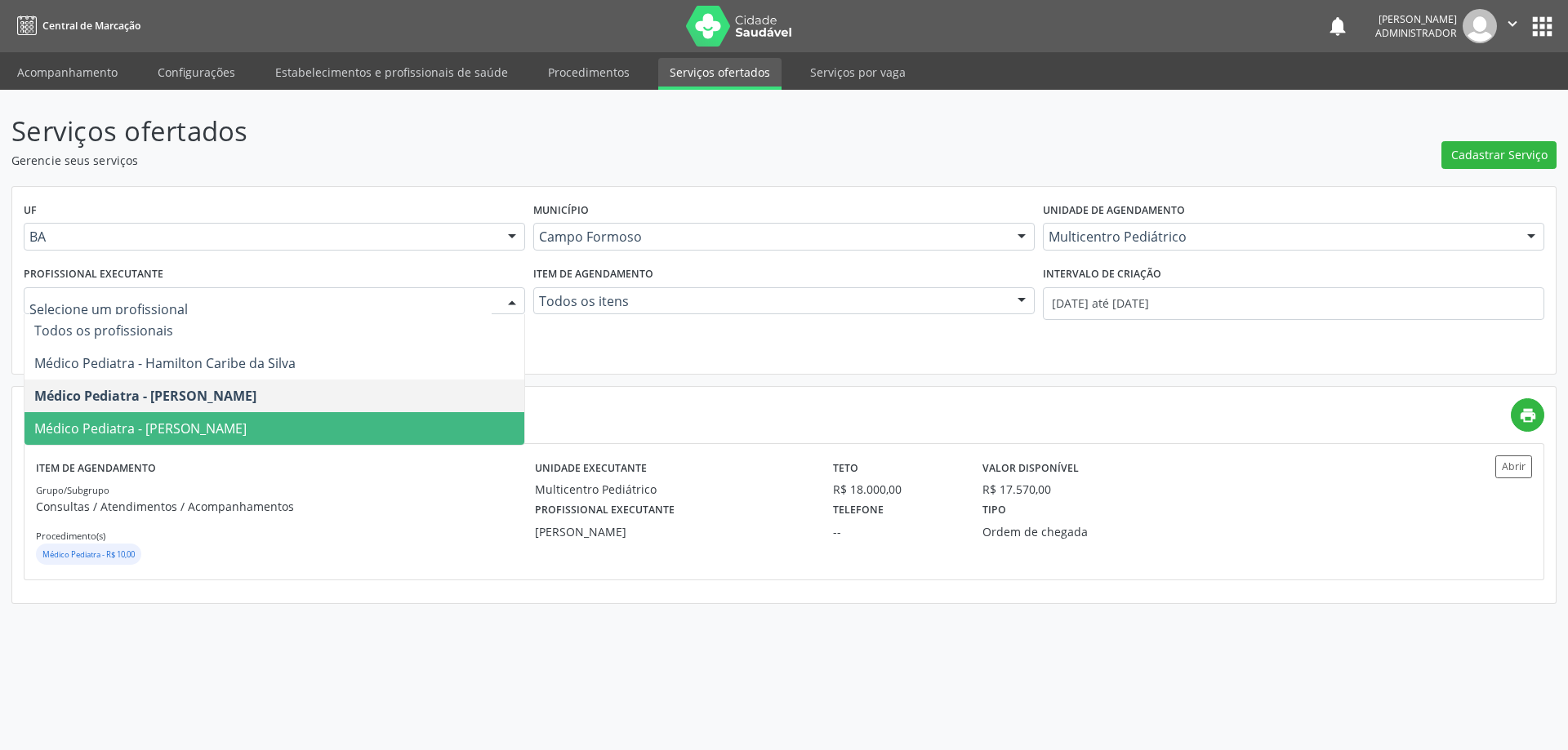
click at [470, 420] on span "Médico Pediatra - [PERSON_NAME]" at bounding box center [274, 428] width 499 height 33
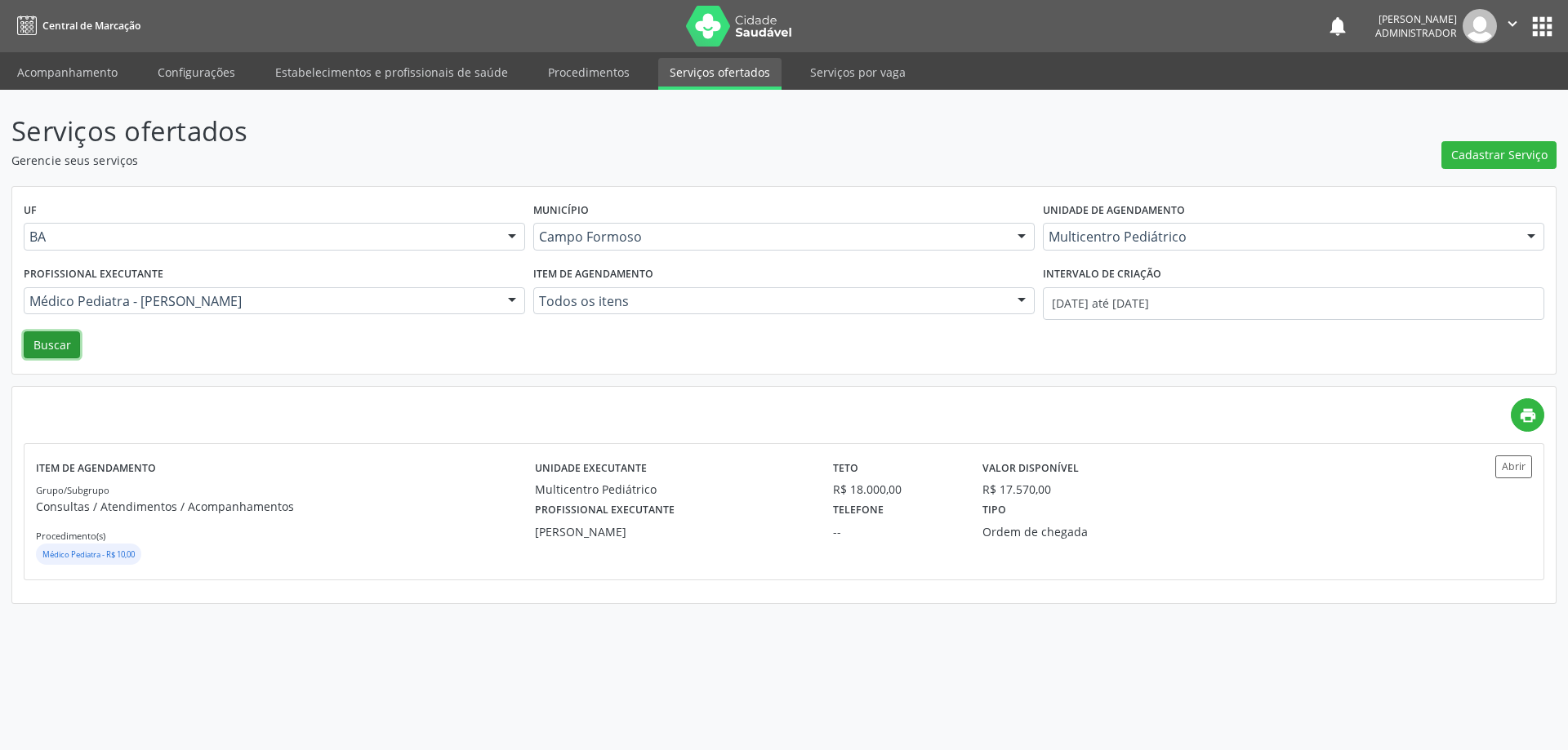
click at [57, 354] on button "Buscar" at bounding box center [52, 344] width 57 height 27
click at [1501, 464] on button "Abrir" at bounding box center [1513, 466] width 37 height 22
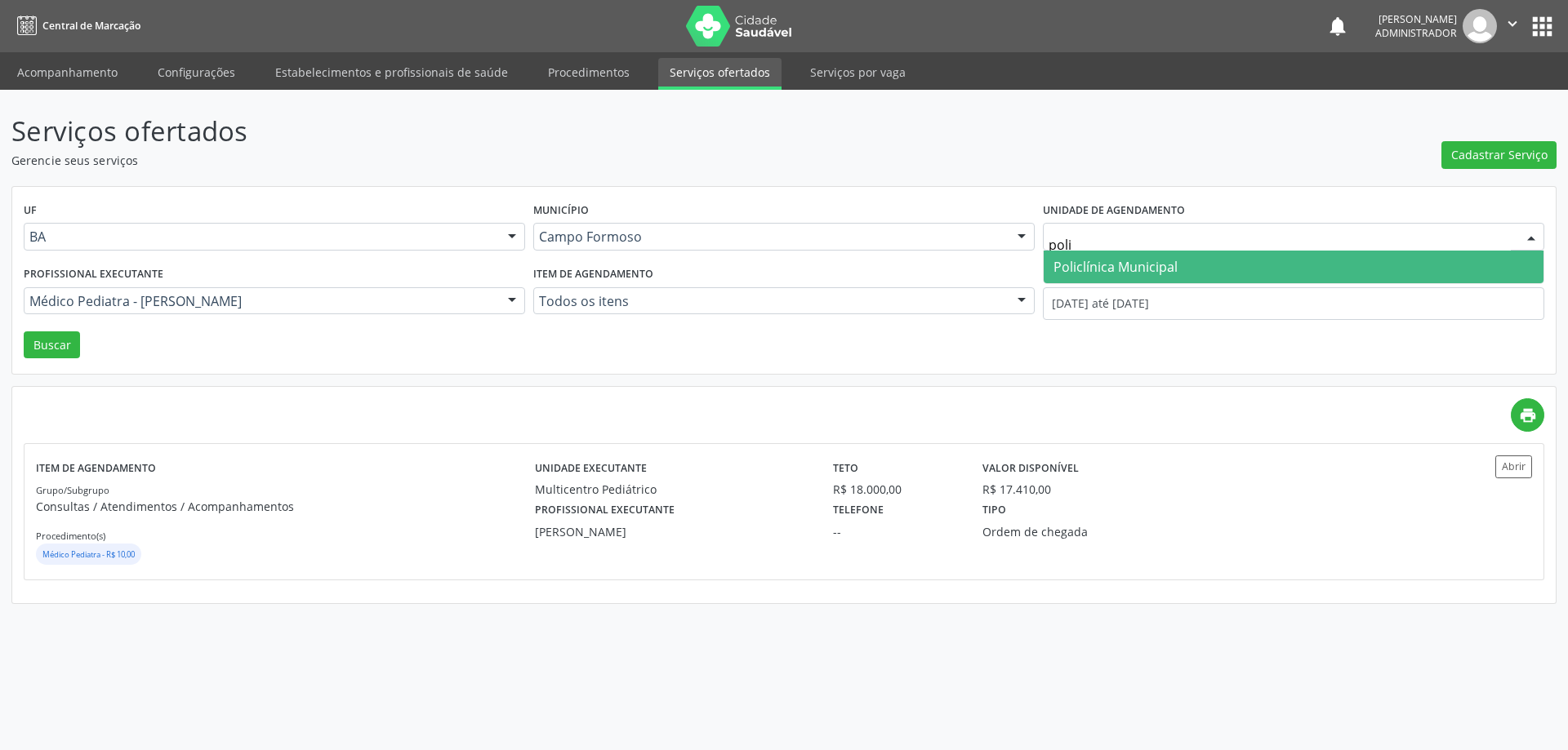
type input "polic"
click at [1099, 270] on span "Policlínica Municipal" at bounding box center [1115, 267] width 124 height 18
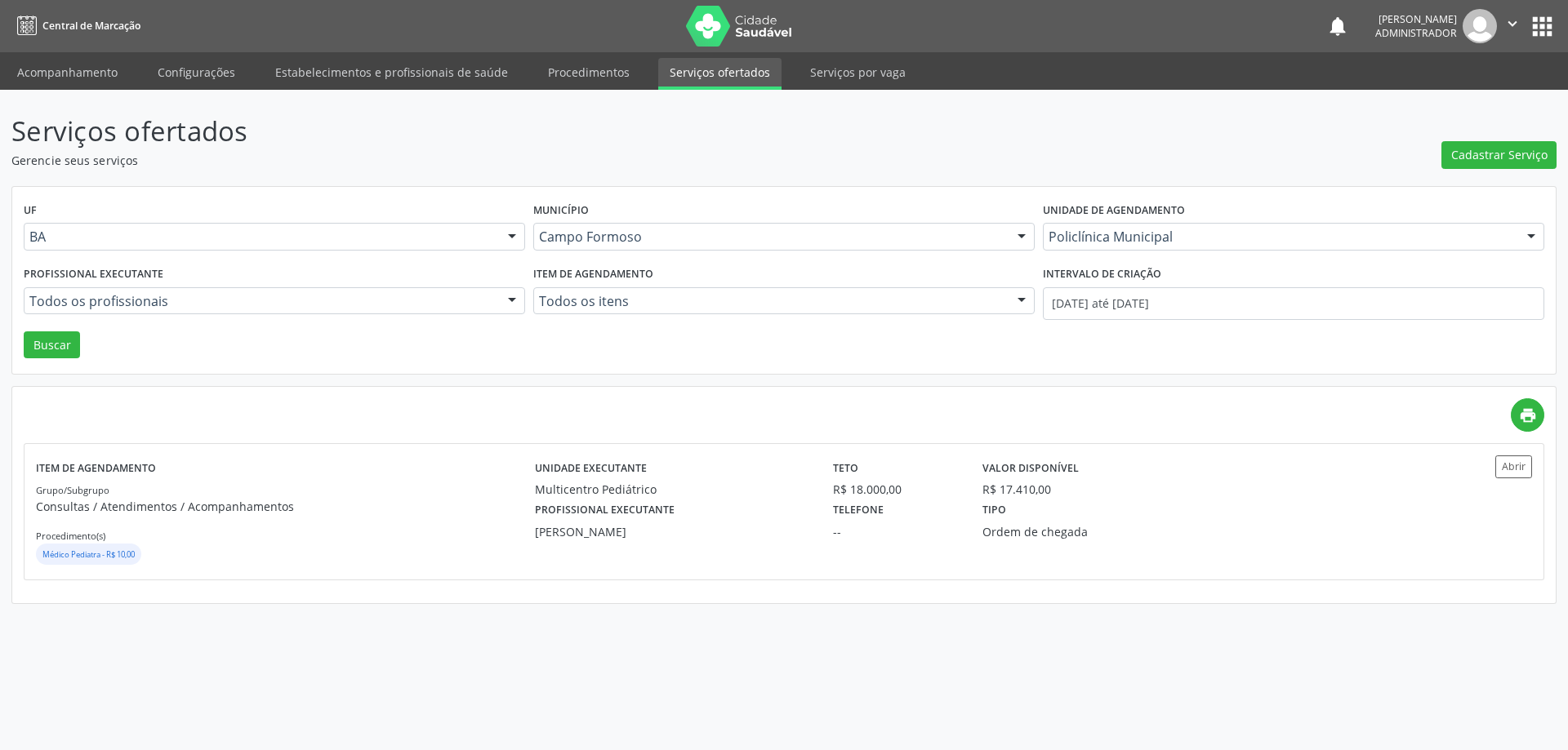
click at [516, 296] on div at bounding box center [512, 302] width 25 height 27
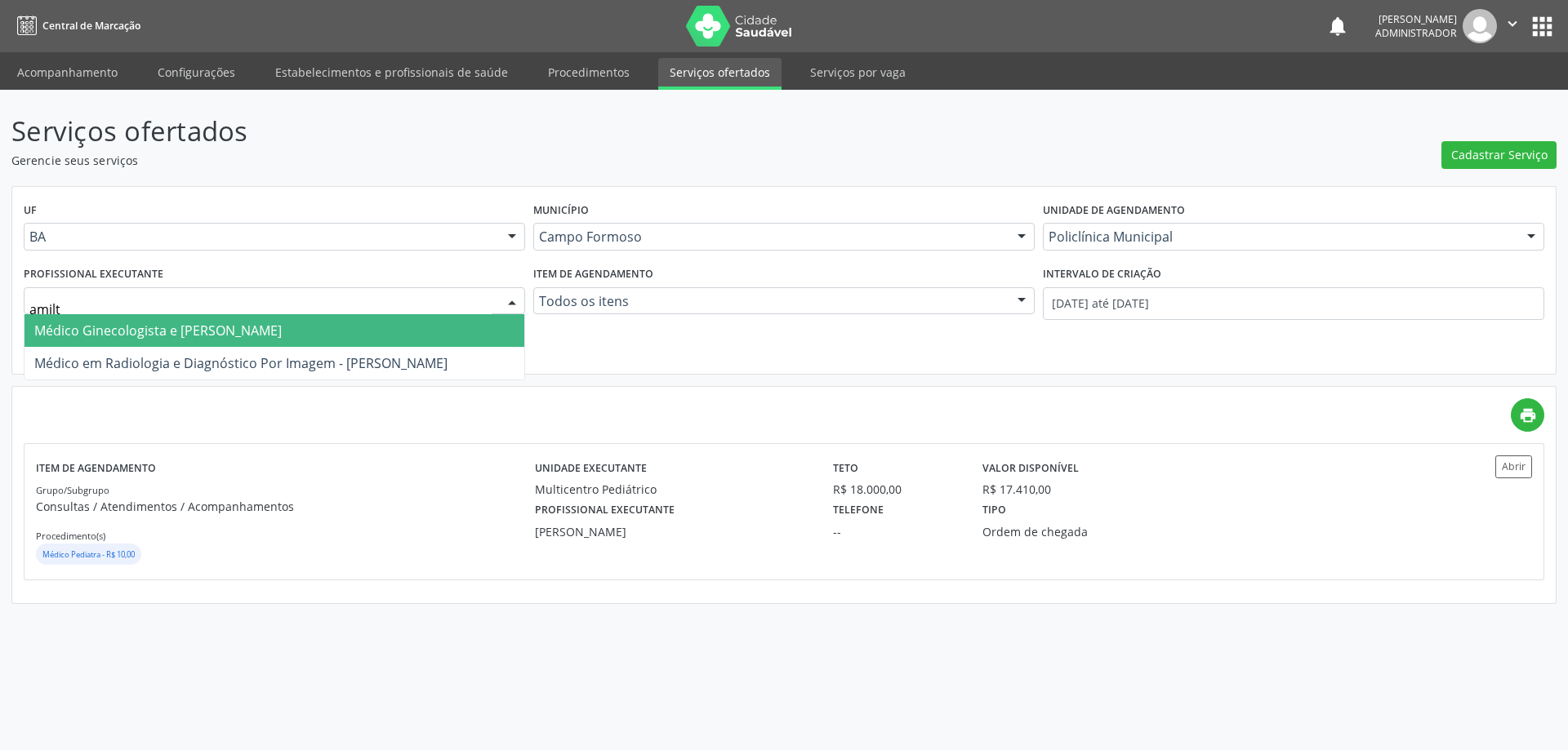
click at [451, 330] on span "Médico Ginecologista e [PERSON_NAME]" at bounding box center [274, 330] width 499 height 33
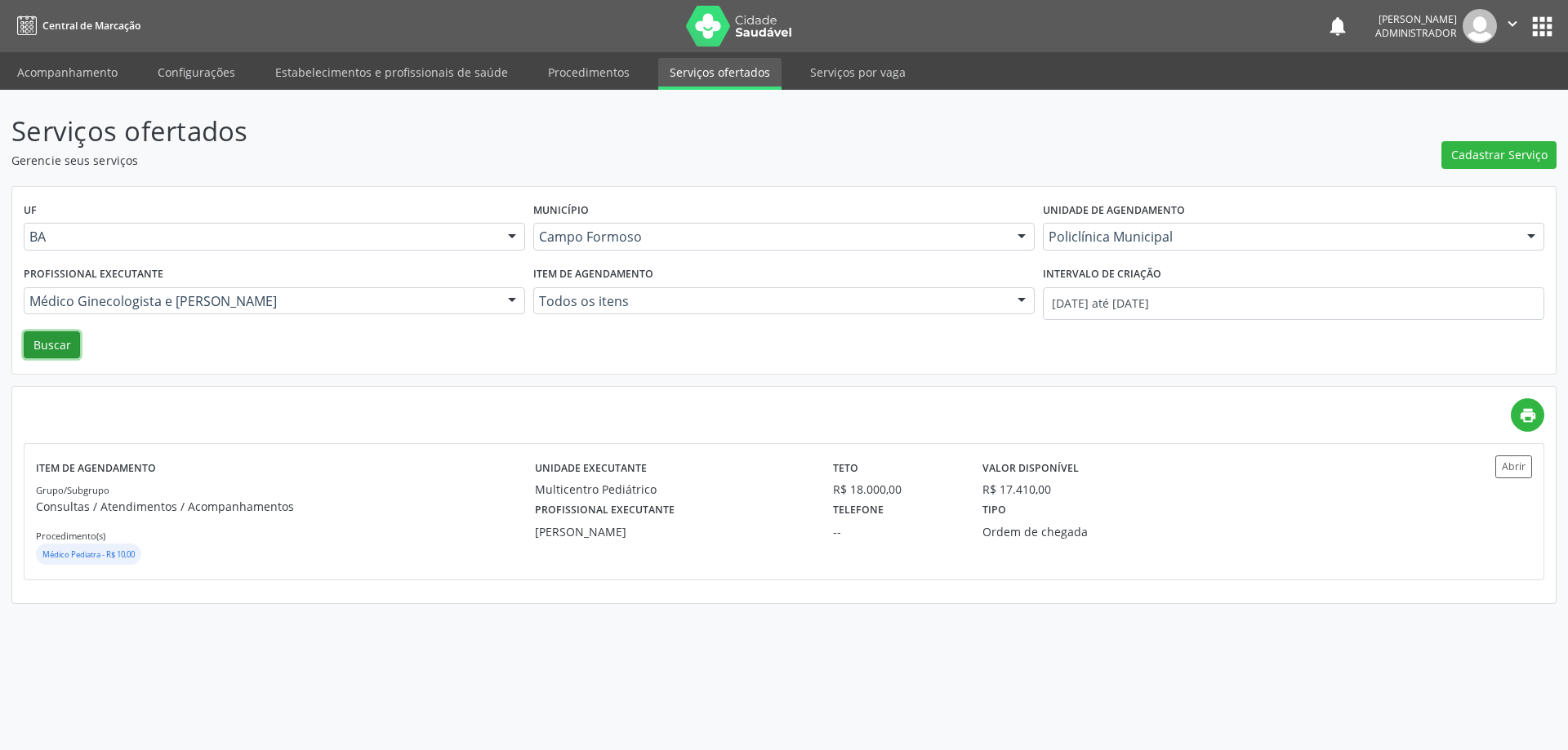
click at [50, 345] on button "Buscar" at bounding box center [52, 344] width 57 height 27
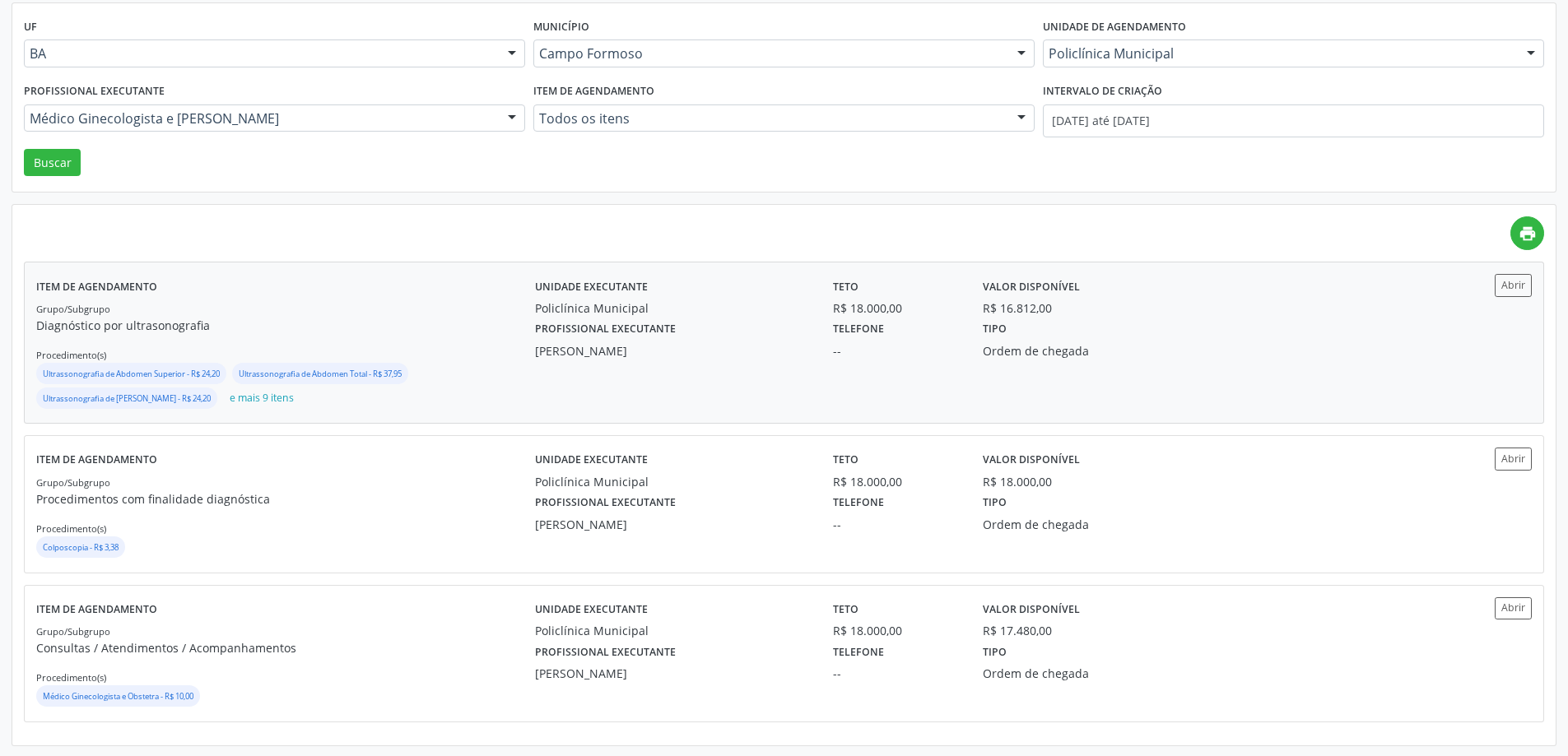
scroll to position [187, 0]
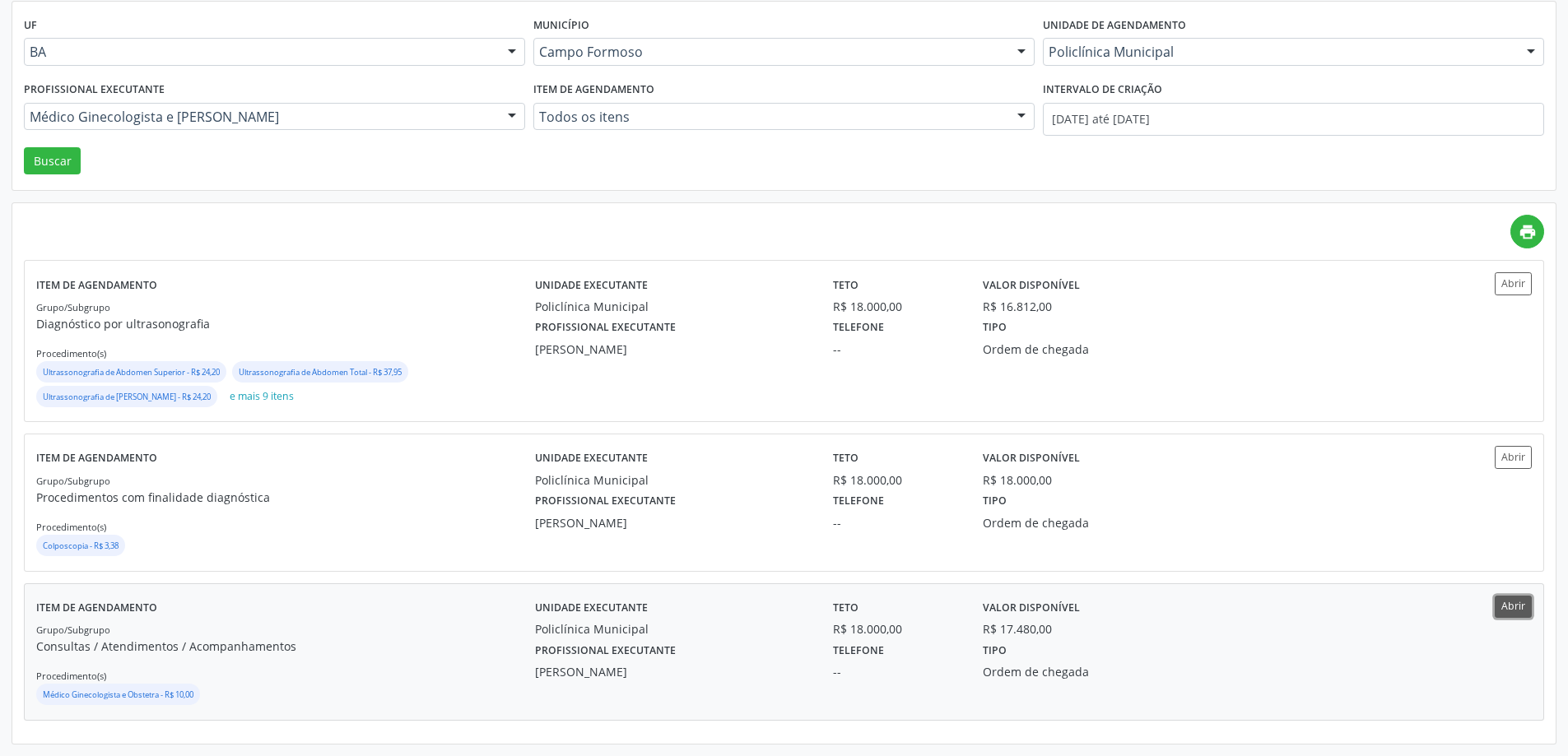
click at [1517, 603] on button "Abrir" at bounding box center [1513, 606] width 37 height 22
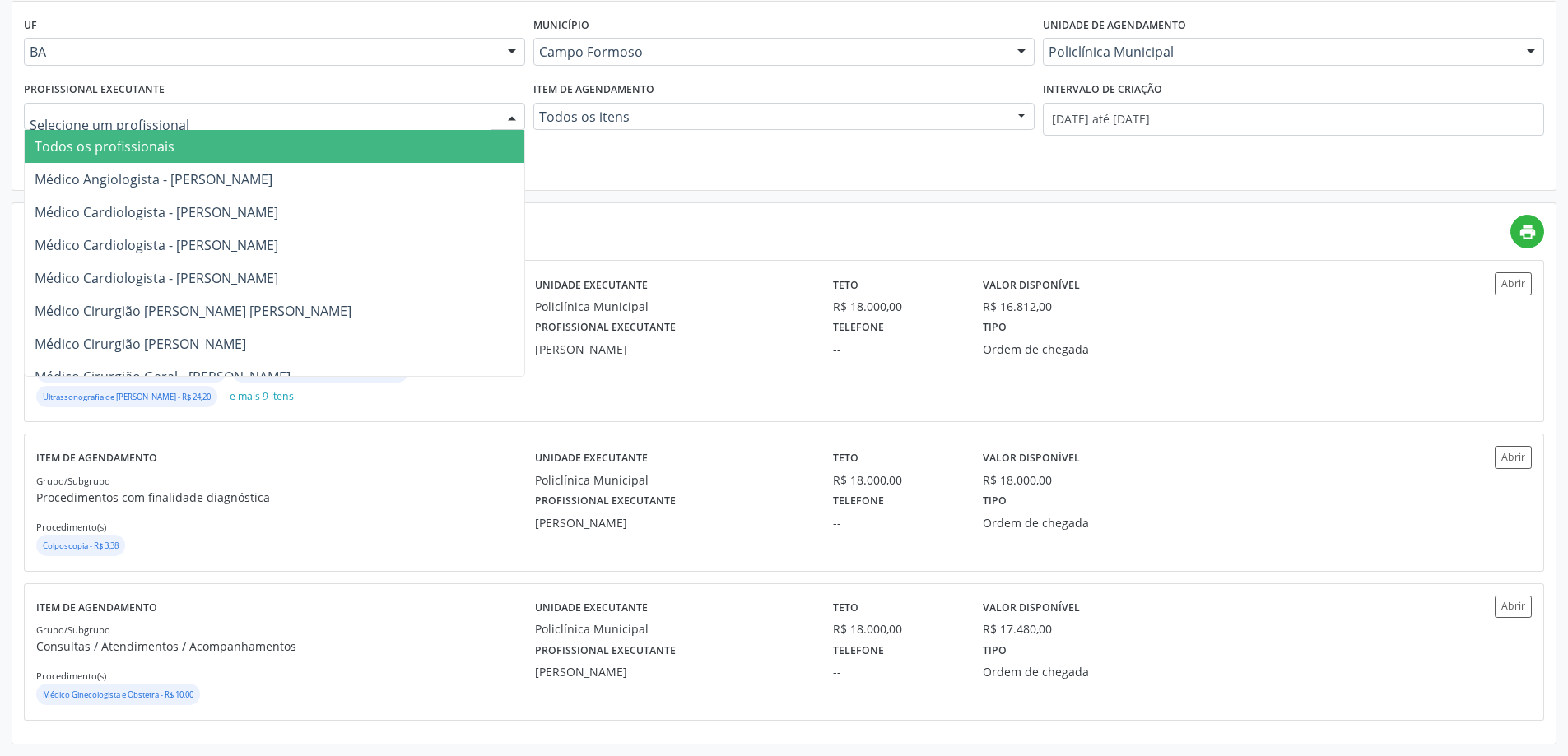
click at [507, 112] on div at bounding box center [512, 117] width 25 height 28
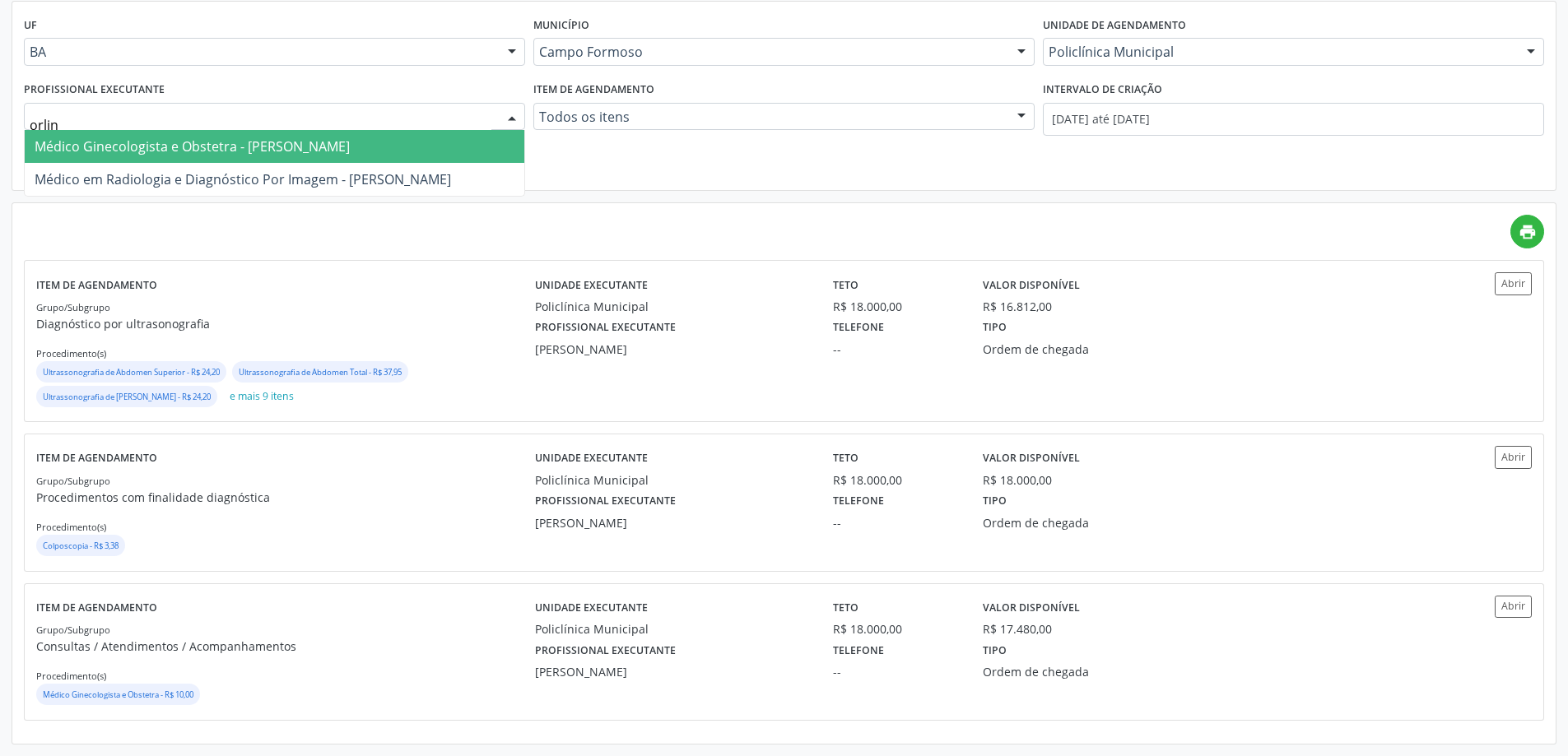
type input "orlind"
click at [350, 143] on span "Médico Ginecologista e Obstetra - [PERSON_NAME]" at bounding box center [192, 146] width 316 height 18
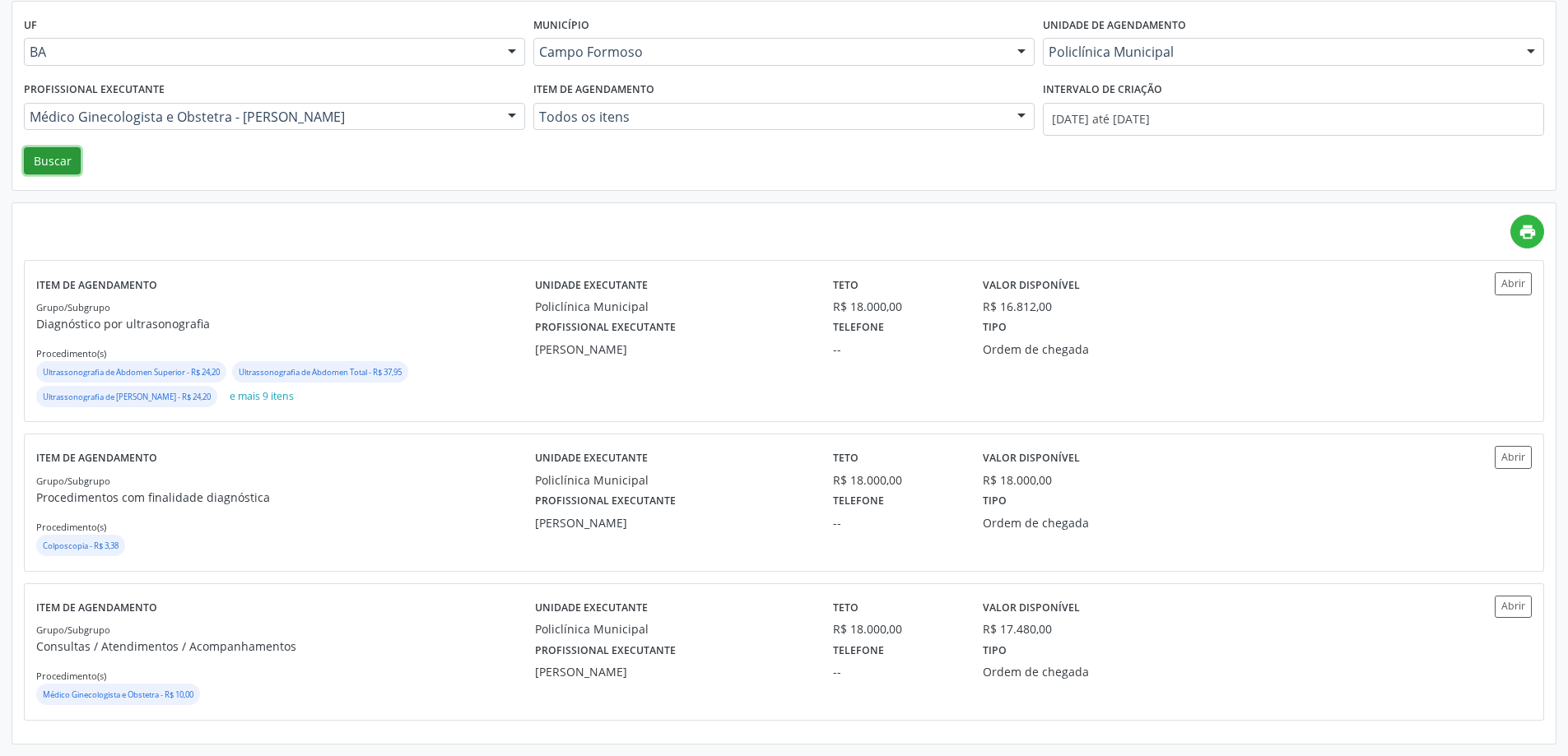
click at [27, 155] on button "Buscar" at bounding box center [52, 161] width 57 height 28
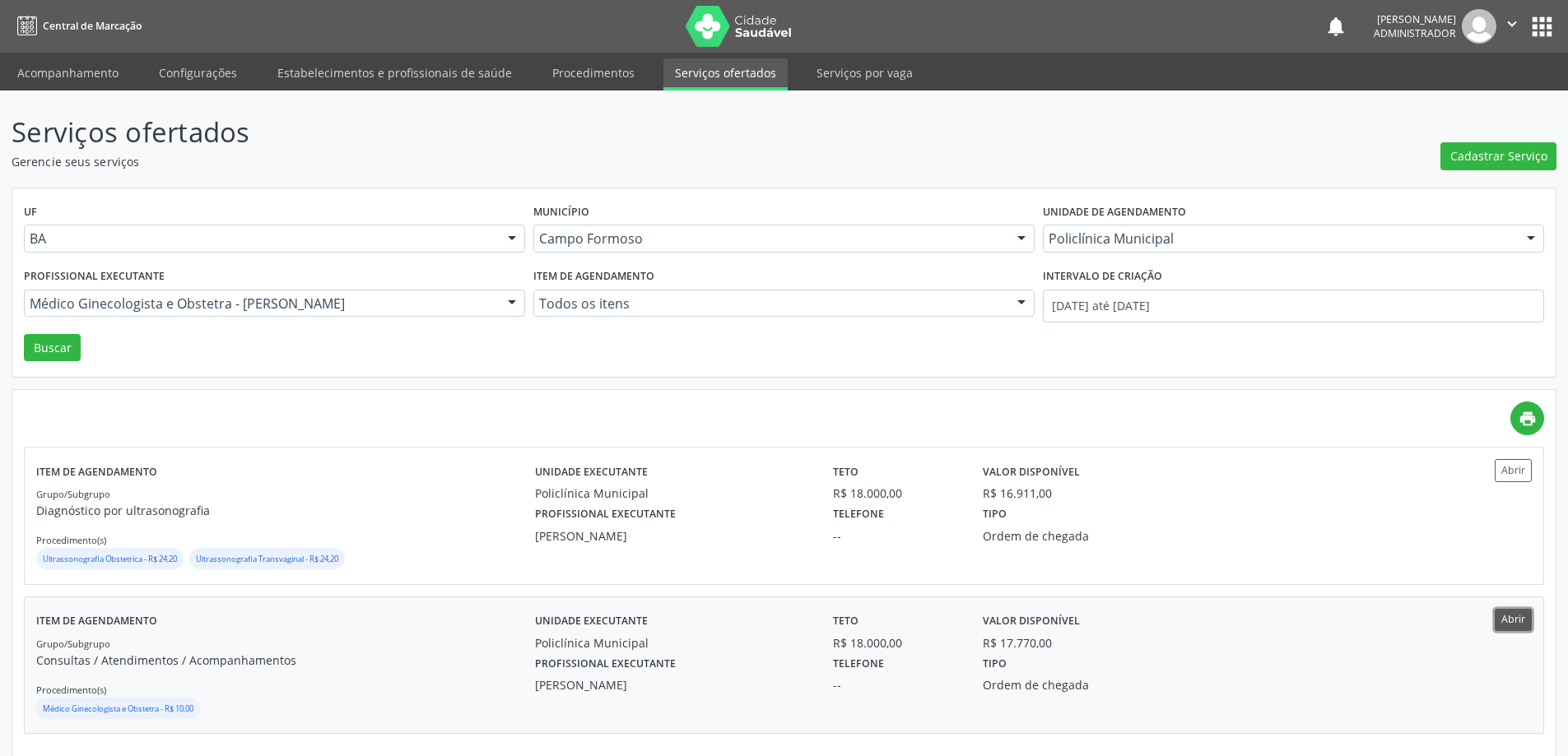
click at [1518, 621] on button "Abrir" at bounding box center [1513, 620] width 37 height 22
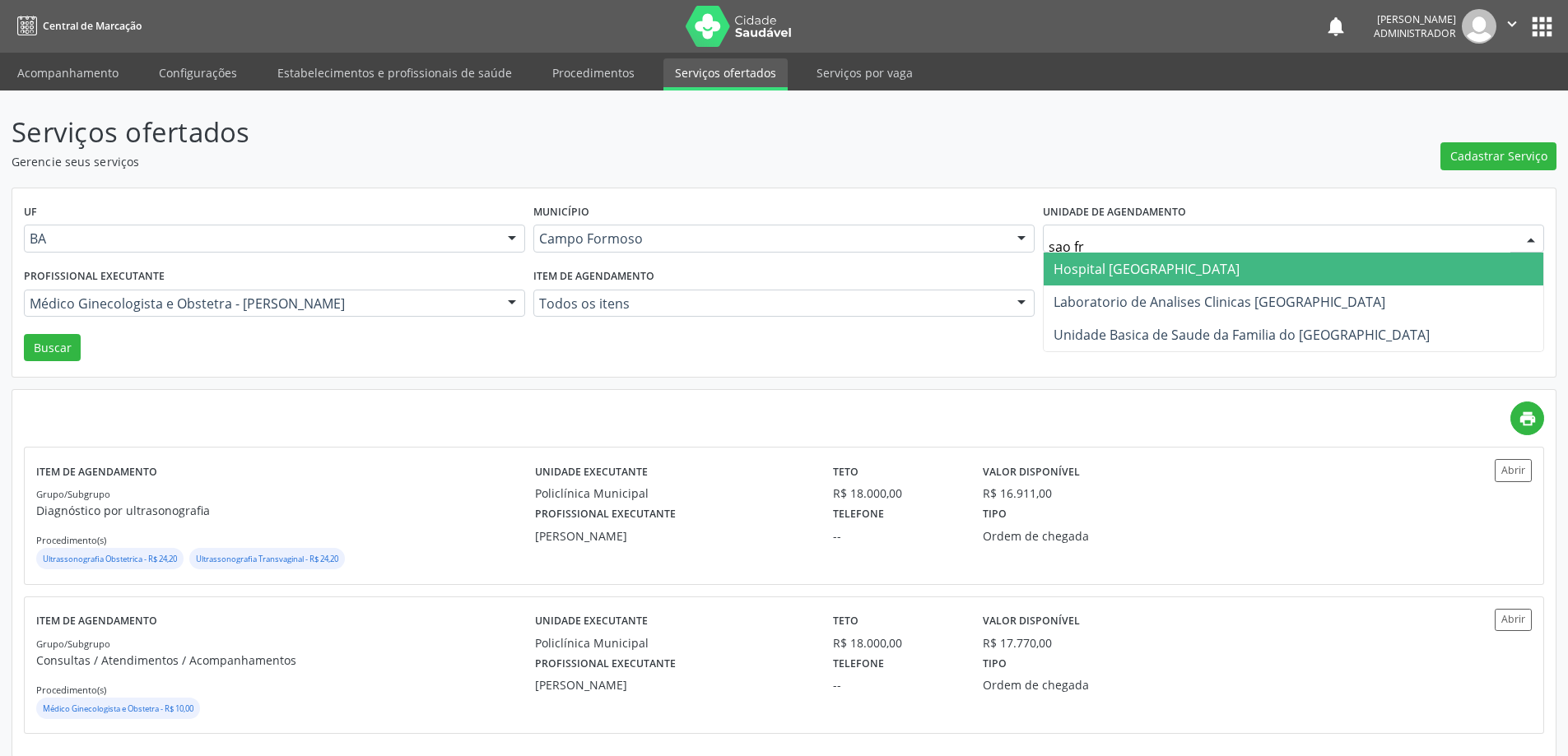
type input "sao fra"
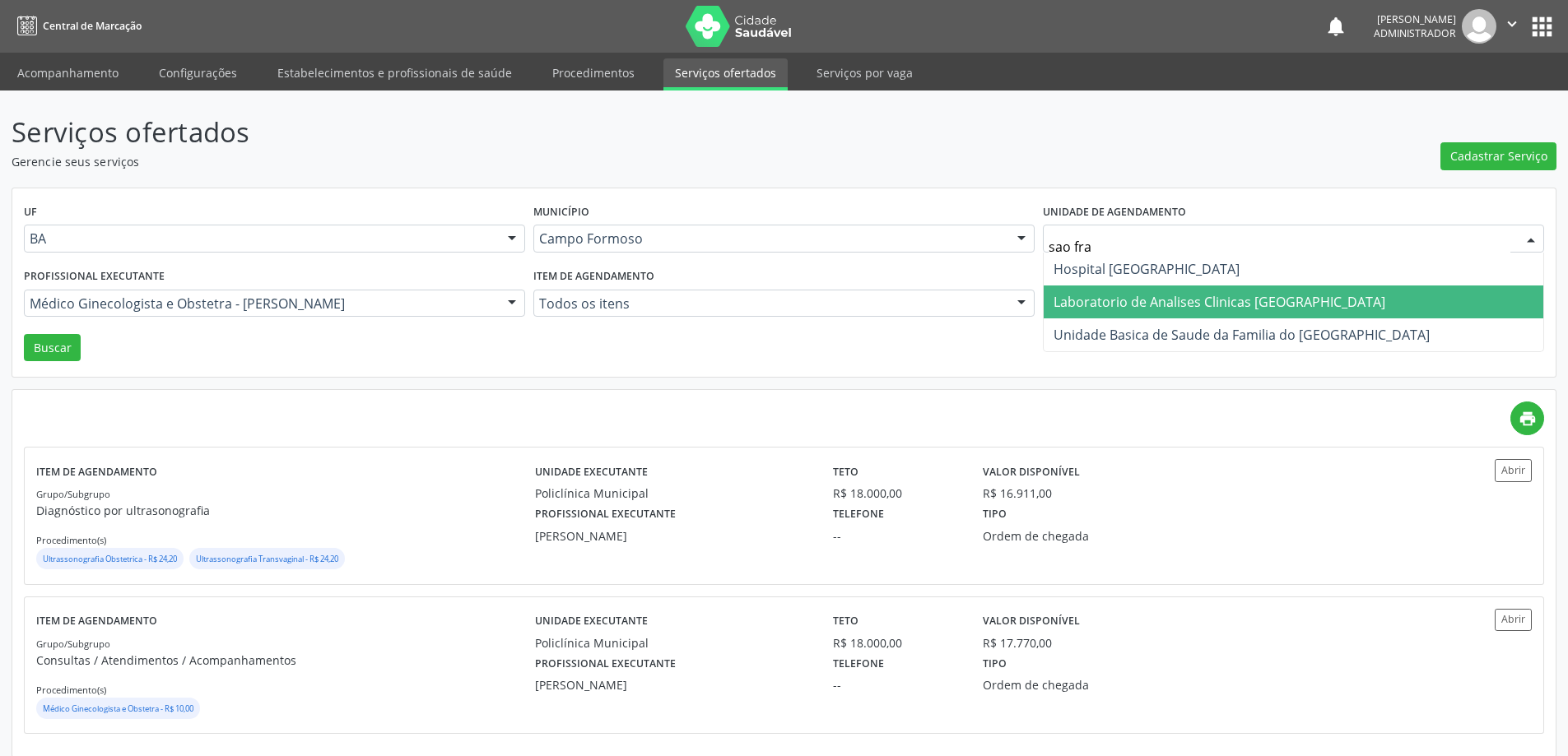
click at [1150, 293] on span "Laboratorio de Analises Clinicas [GEOGRAPHIC_DATA]" at bounding box center [1219, 301] width 332 height 18
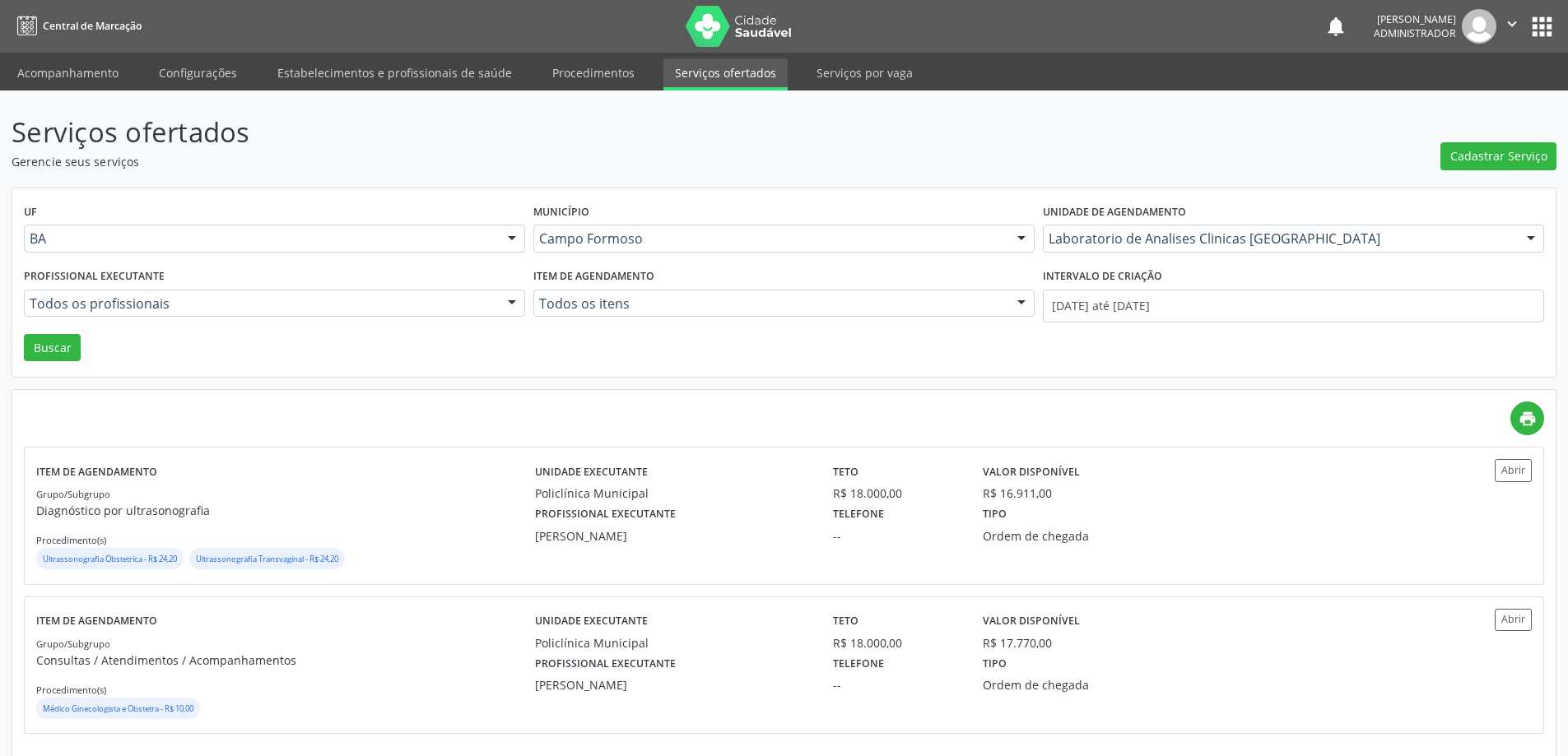
click at [509, 299] on div at bounding box center [512, 304] width 25 height 28
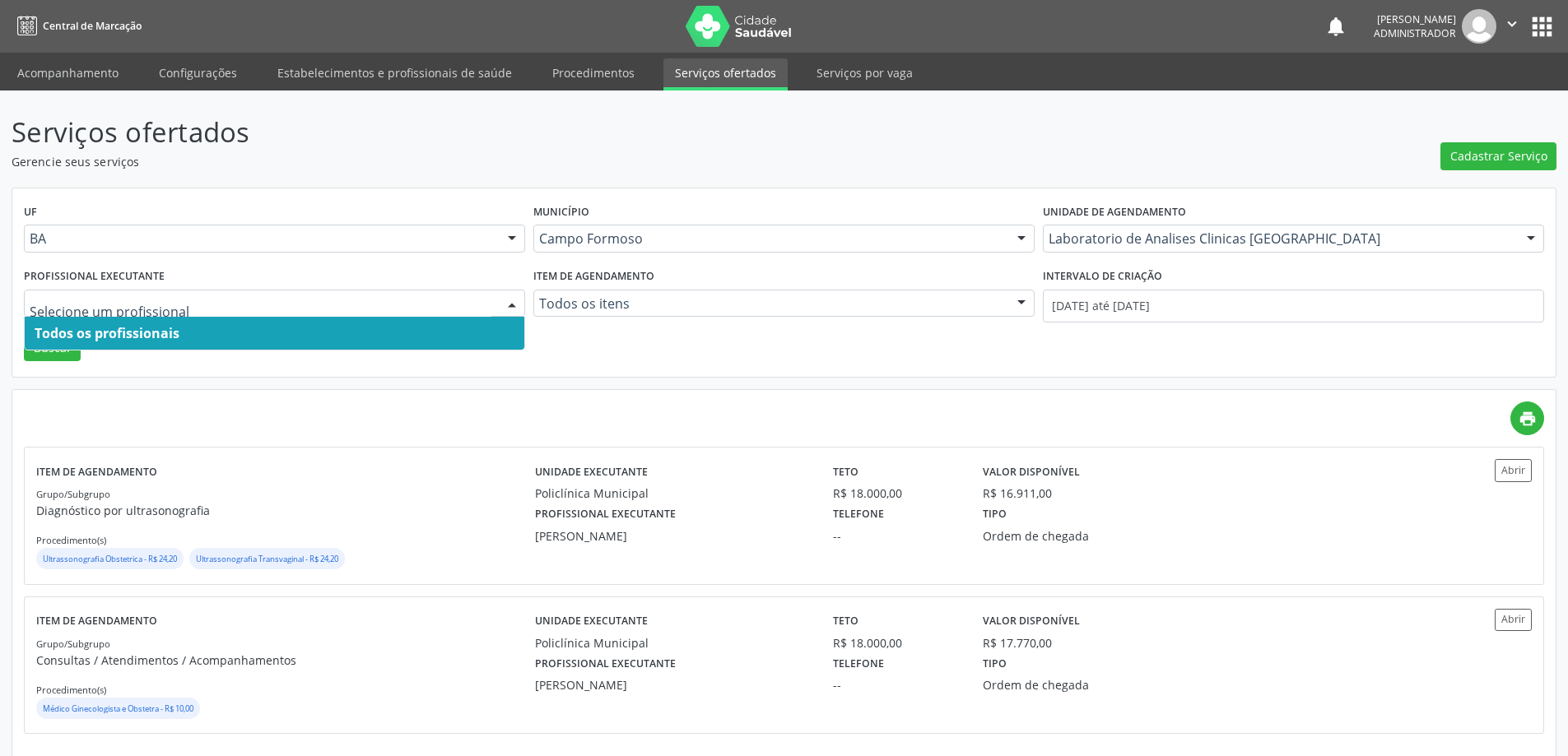
click at [448, 337] on span "Todos os profissionais" at bounding box center [275, 333] width 499 height 33
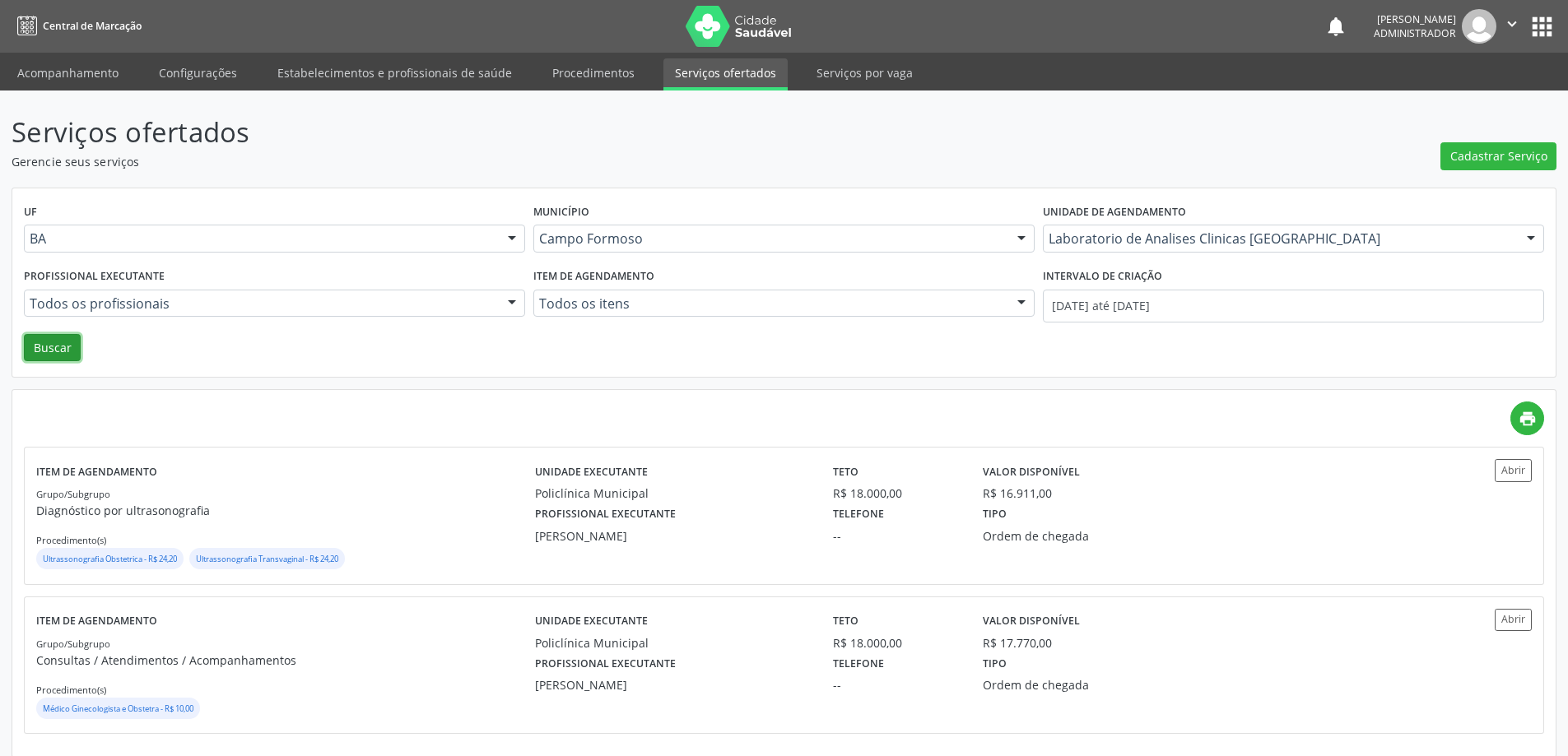
click at [65, 356] on button "Buscar" at bounding box center [52, 347] width 57 height 28
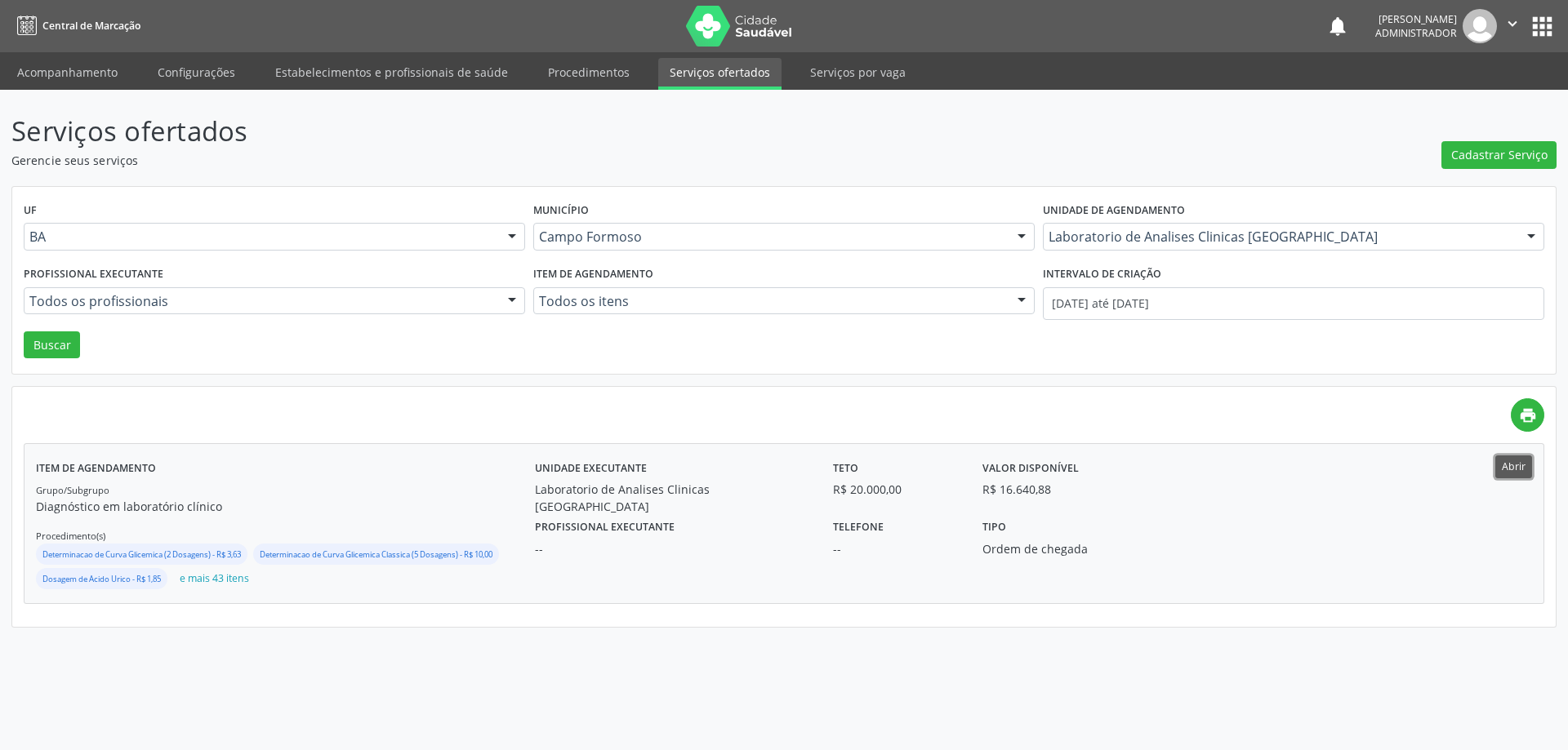
click at [1517, 466] on button "Abrir" at bounding box center [1513, 466] width 37 height 22
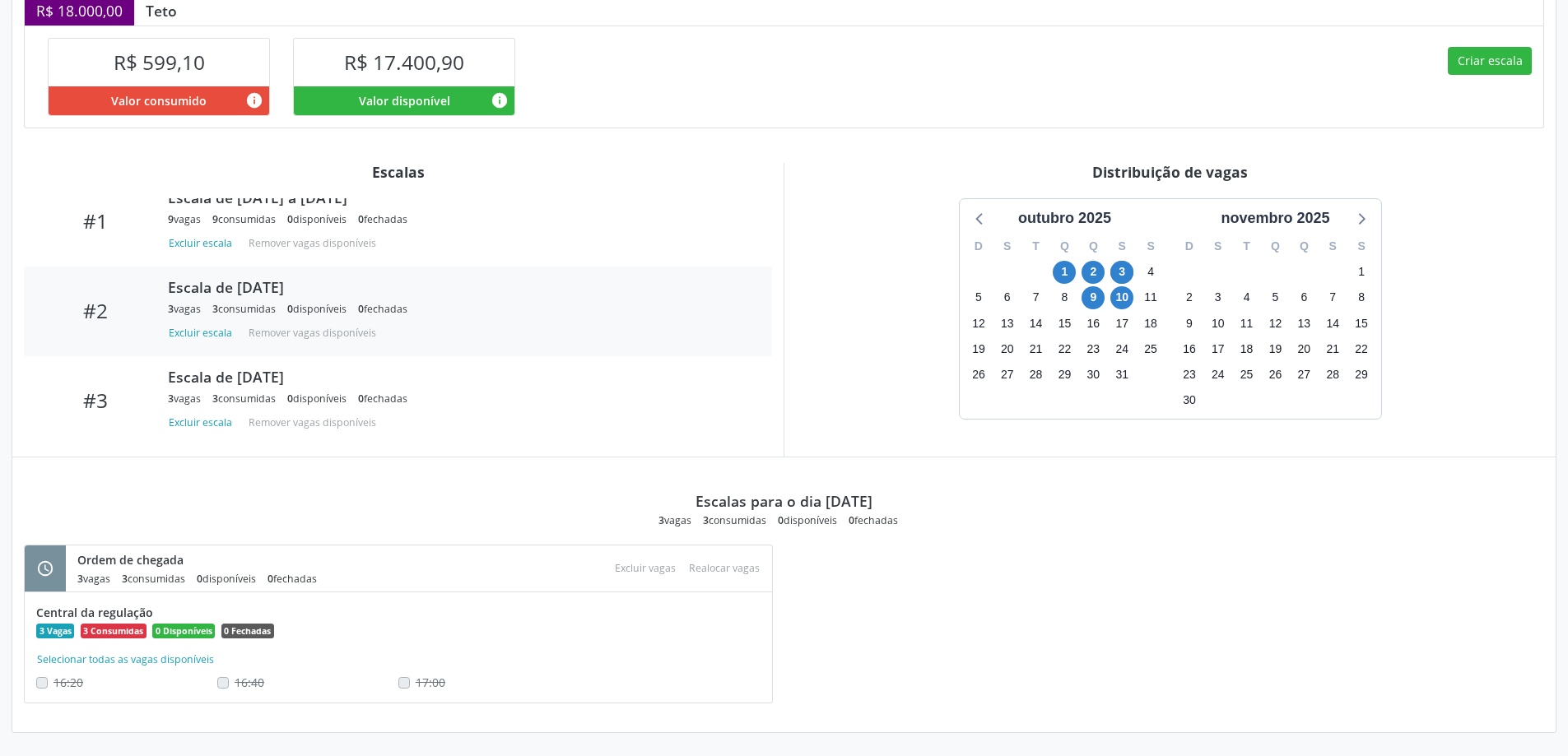
scroll to position [1, 0]
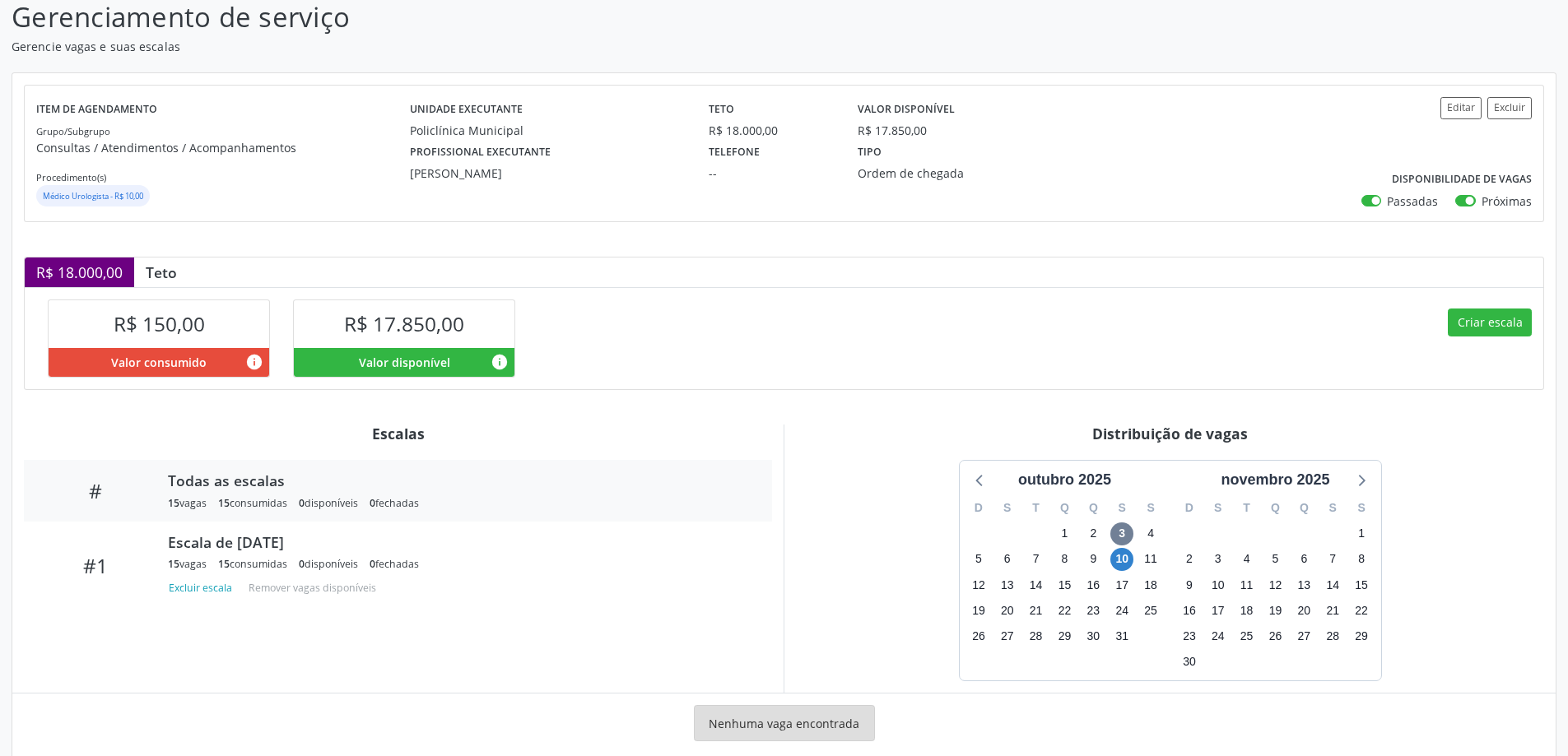
scroll to position [148, 0]
